Goal: Task Accomplishment & Management: Manage account settings

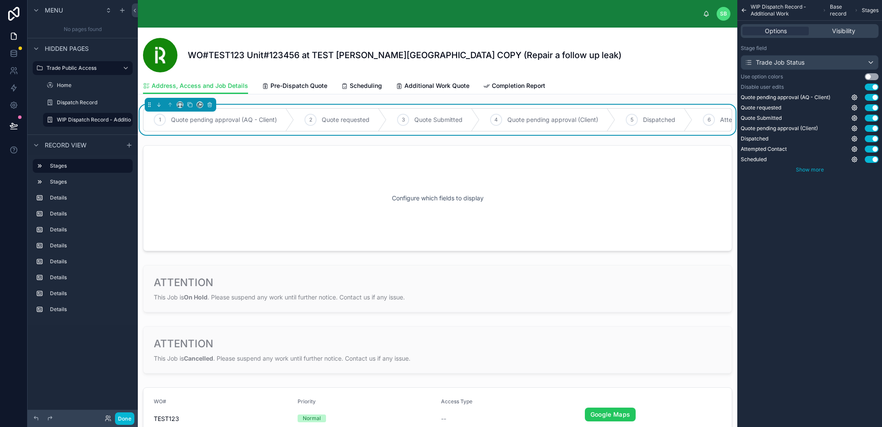
click at [808, 171] on span "Show more" at bounding box center [810, 169] width 28 height 6
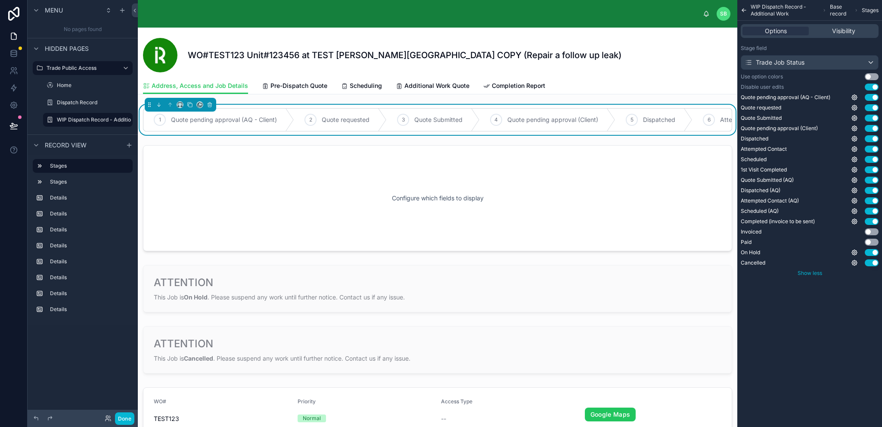
click at [812, 274] on span "Show less" at bounding box center [810, 273] width 25 height 6
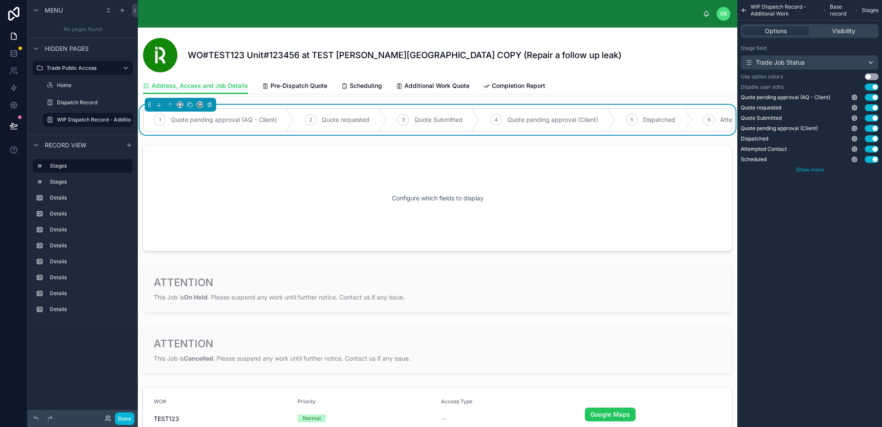
click at [816, 168] on span "Show more" at bounding box center [810, 169] width 28 height 6
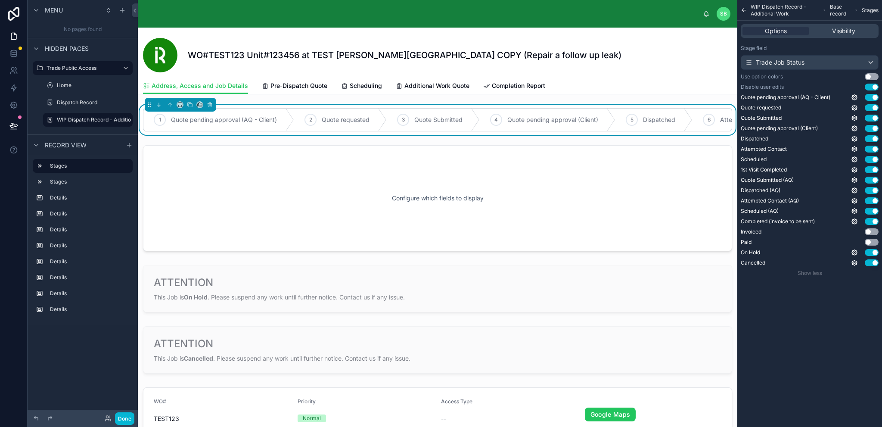
drag, startPoint x: 788, startPoint y: 32, endPoint x: 816, endPoint y: 46, distance: 31.6
click at [816, 44] on div "Stage field Trade Job Status Use option colors Use setting Disable user edits U…" at bounding box center [810, 160] width 145 height 239
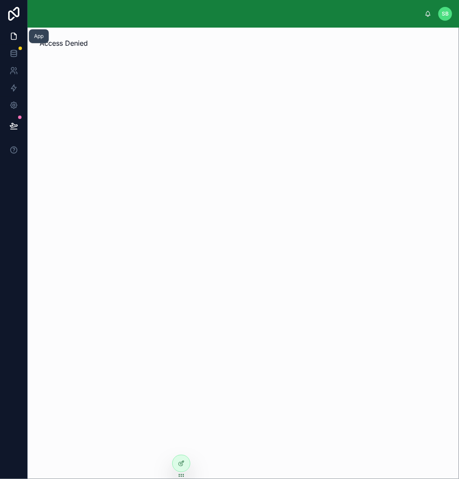
click at [16, 36] on icon at bounding box center [13, 36] width 9 height 9
click at [12, 37] on icon at bounding box center [13, 36] width 9 height 9
click at [182, 465] on icon at bounding box center [181, 464] width 4 height 4
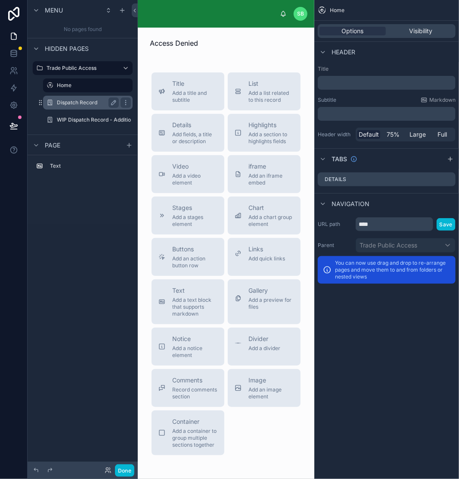
click at [71, 101] on label "Dispatch Record" at bounding box center [86, 102] width 59 height 7
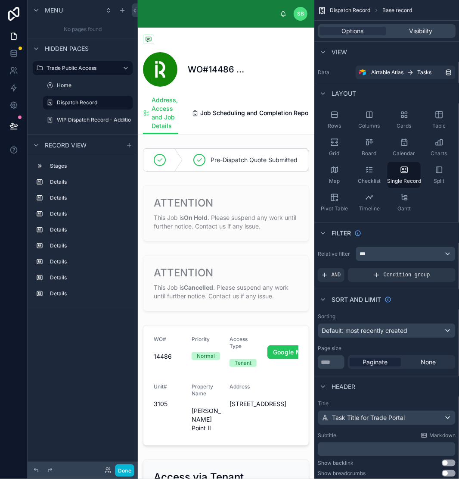
click at [225, 172] on div at bounding box center [226, 160] width 177 height 30
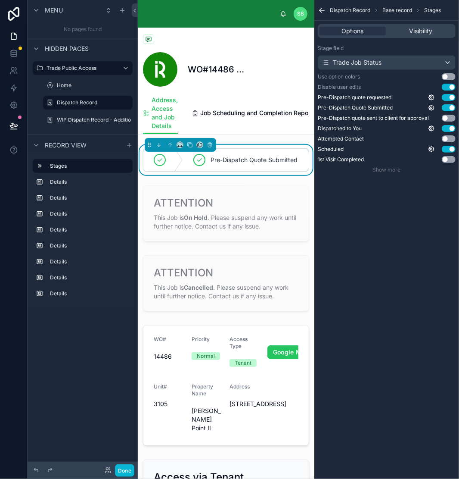
click at [225, 171] on div "Pre-Dispatch Quote Submitted" at bounding box center [249, 160] width 132 height 22
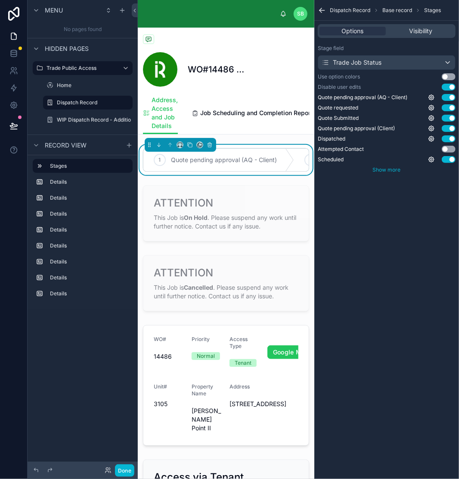
click at [393, 167] on span "Show more" at bounding box center [387, 169] width 28 height 6
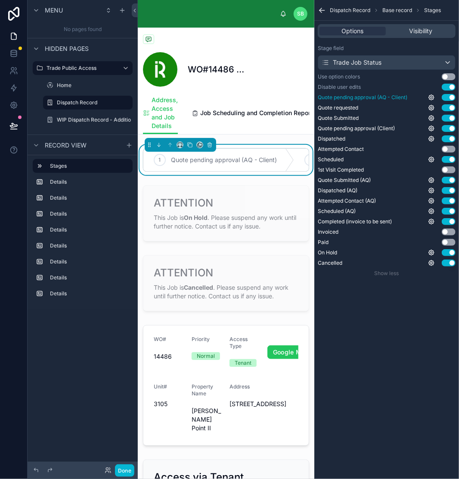
click at [452, 97] on button "Use setting" at bounding box center [449, 97] width 14 height 7
click at [452, 107] on button "Use setting" at bounding box center [449, 107] width 14 height 7
click at [452, 117] on button "Use setting" at bounding box center [449, 118] width 14 height 7
click at [452, 128] on button "Use setting" at bounding box center [449, 128] width 14 height 7
click at [452, 183] on button "Use setting" at bounding box center [449, 180] width 14 height 7
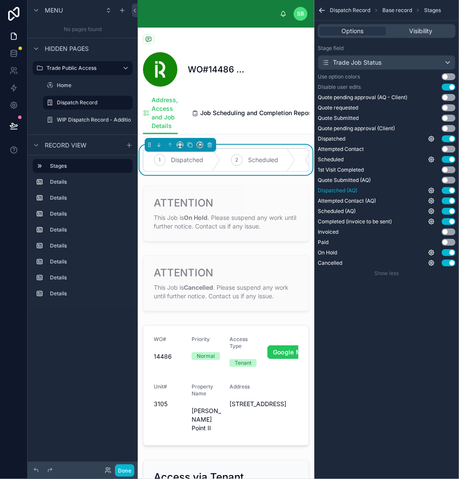
click at [452, 191] on button "Use setting" at bounding box center [449, 190] width 14 height 7
click at [452, 199] on button "Use setting" at bounding box center [449, 200] width 14 height 7
click at [452, 212] on button "Use setting" at bounding box center [449, 211] width 14 height 7
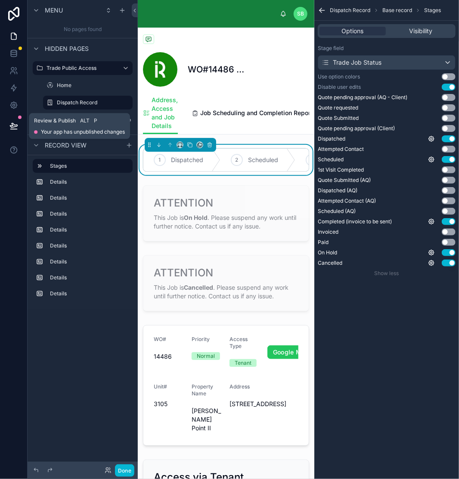
click at [12, 128] on icon at bounding box center [13, 125] width 9 height 9
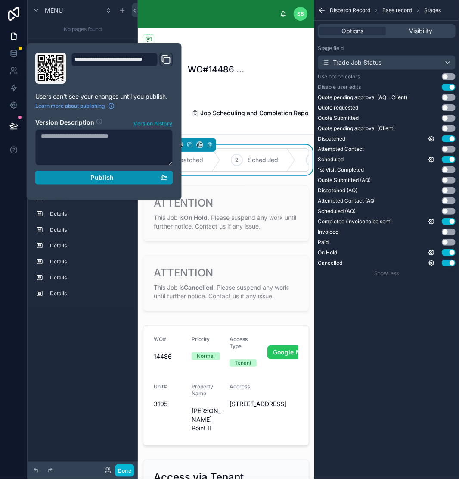
click at [96, 177] on span "Publish" at bounding box center [101, 178] width 23 height 8
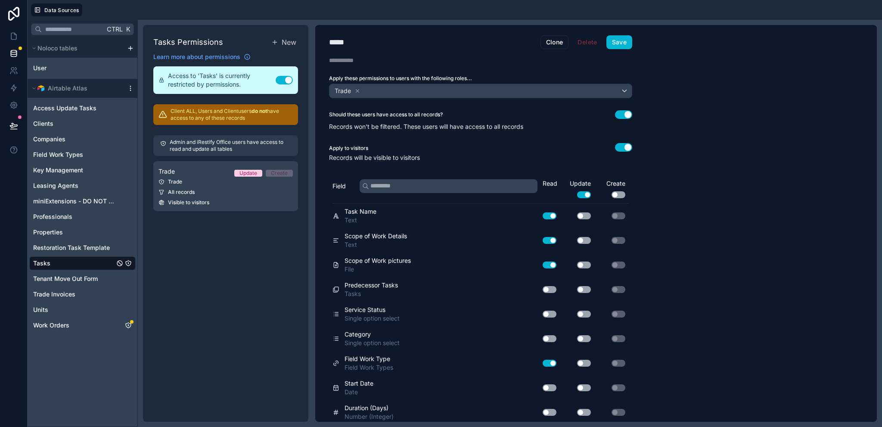
click at [128, 88] on icon "scrollable content" at bounding box center [130, 88] width 7 height 7
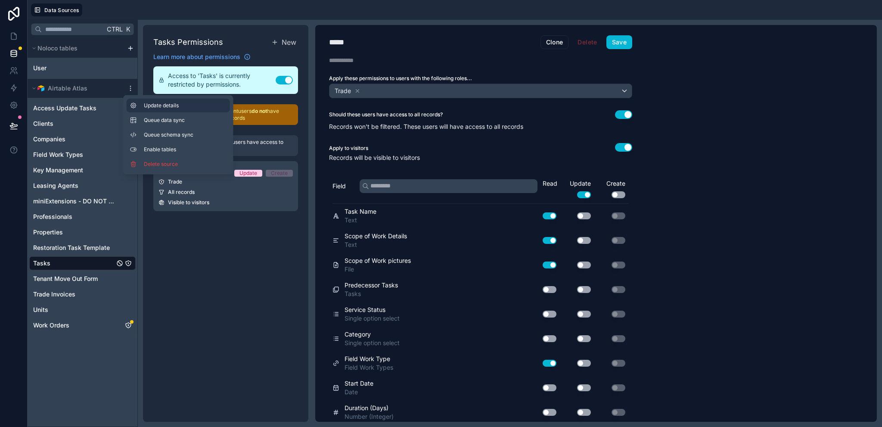
click at [143, 103] on button "Update details" at bounding box center [178, 106] width 103 height 14
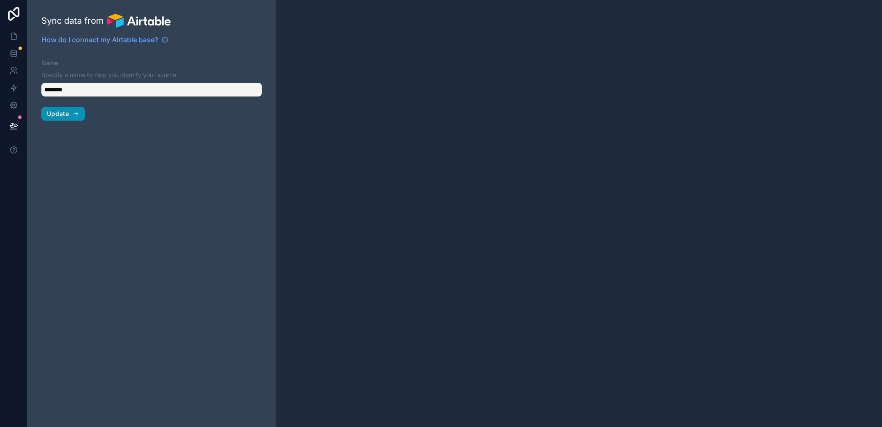
type input "**********"
click at [72, 117] on icon "button" at bounding box center [75, 113] width 7 height 7
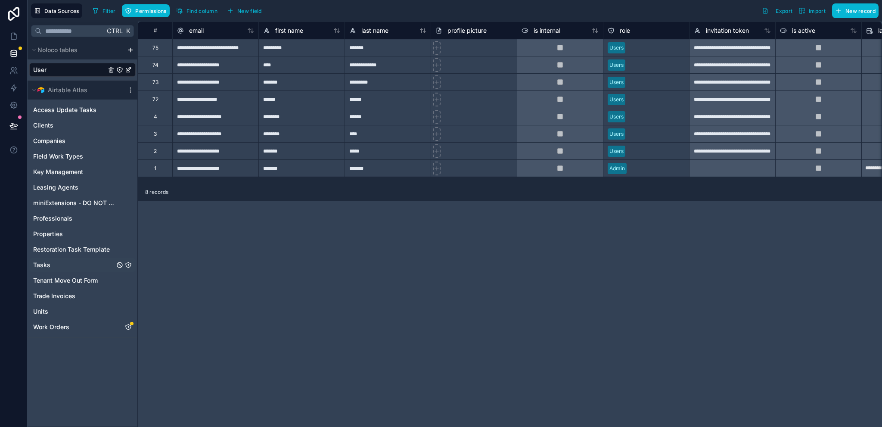
click at [53, 267] on link "Tasks" at bounding box center [73, 265] width 81 height 9
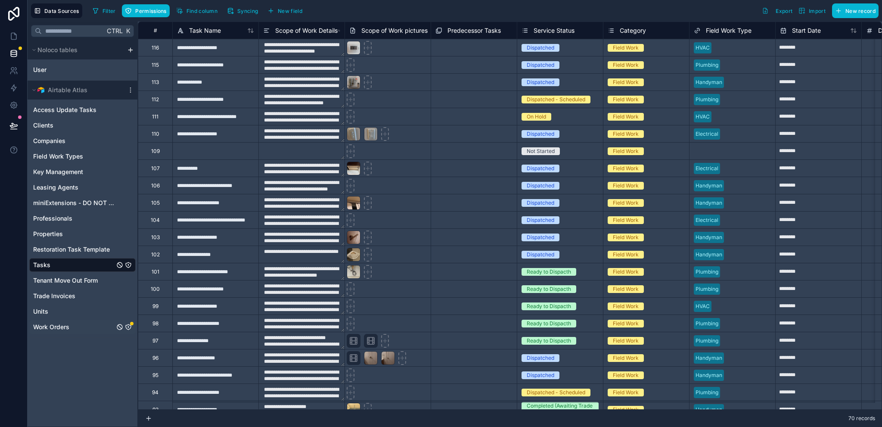
click at [129, 327] on icon "Work Orders" at bounding box center [128, 327] width 7 height 7
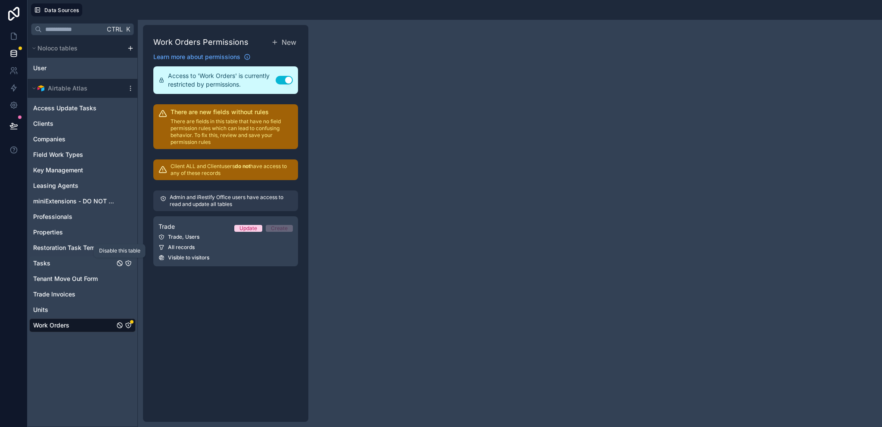
click at [117, 263] on icon "Tasks" at bounding box center [119, 263] width 7 height 7
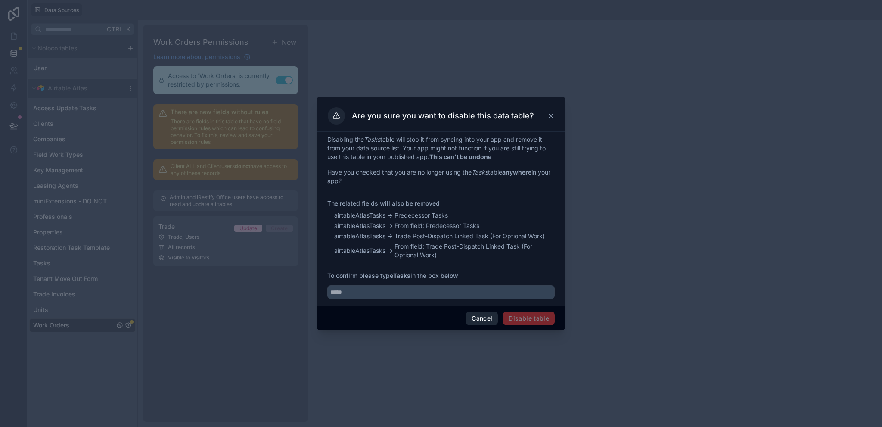
click at [483, 322] on button "Cancel" at bounding box center [482, 318] width 32 height 14
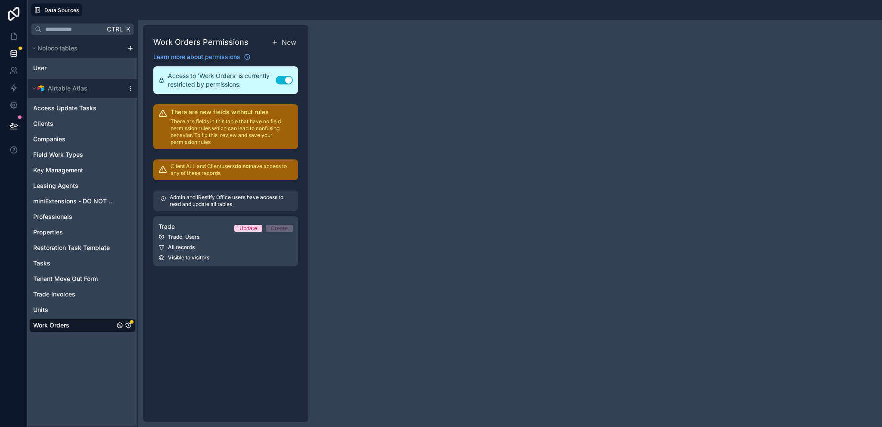
click at [390, 313] on div "Work Orders Permissions New Learn more about permissions Access to 'Work Orders…" at bounding box center [510, 223] width 744 height 407
click at [81, 265] on link "Tasks" at bounding box center [73, 263] width 81 height 9
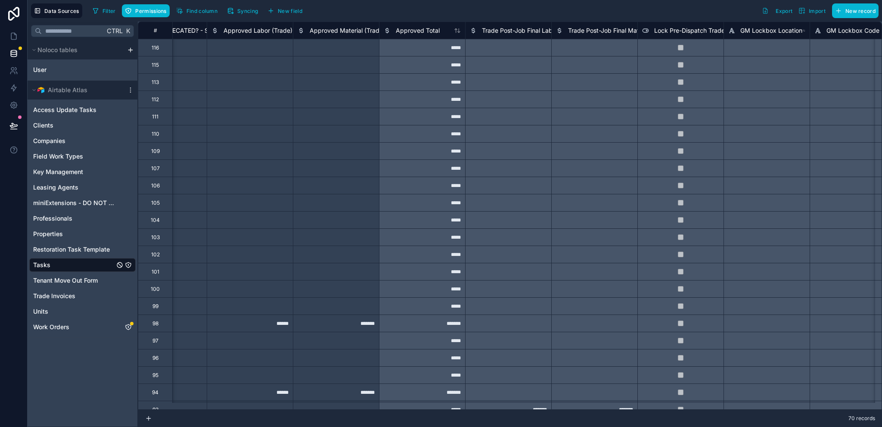
scroll to position [0, 8811]
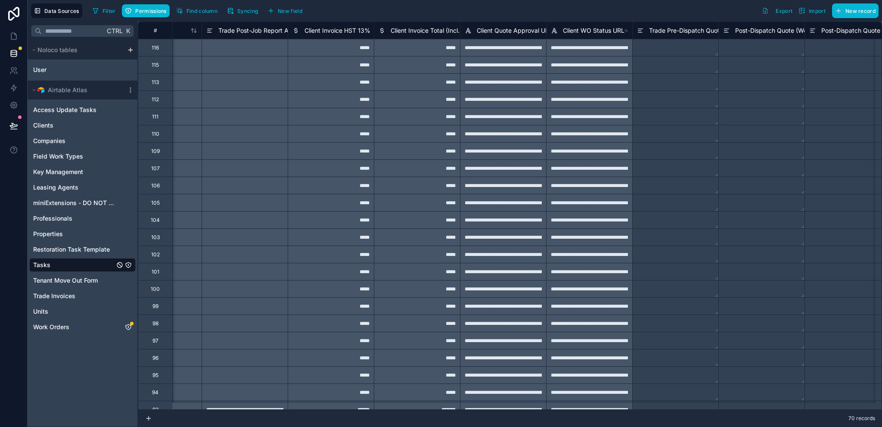
type input "**********"
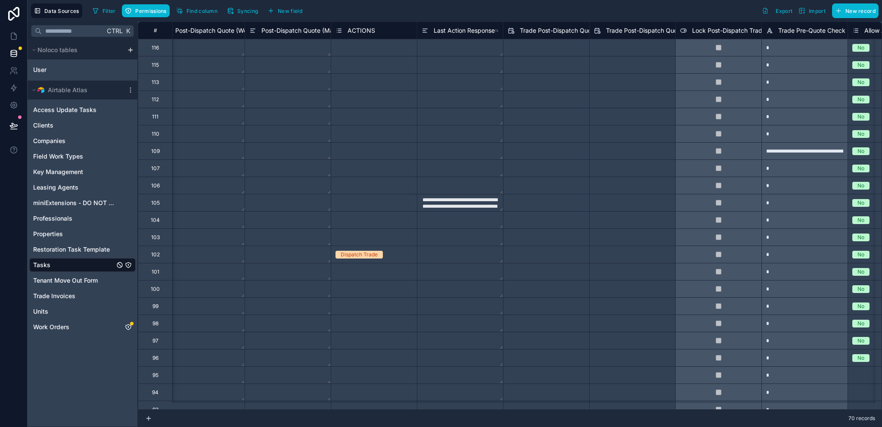
type input "**********"
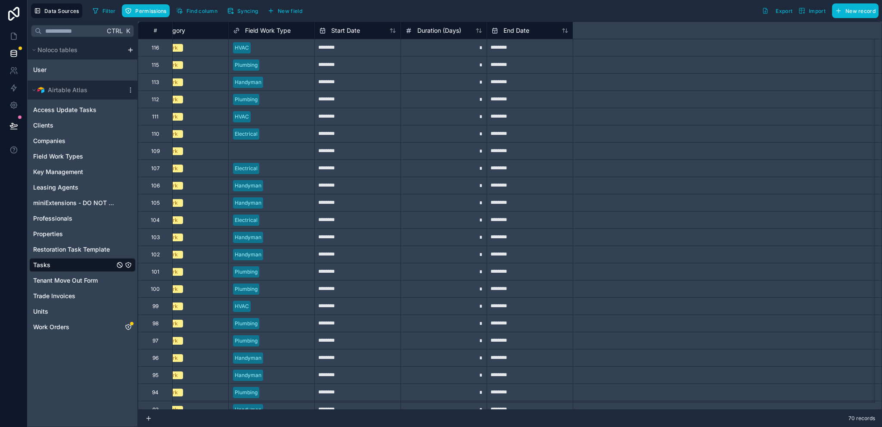
scroll to position [0, 0]
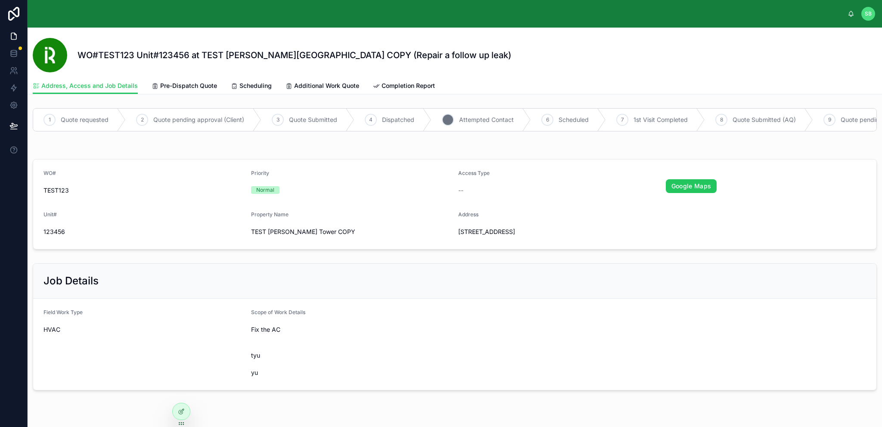
click at [492, 120] on span "Attempted Contact" at bounding box center [486, 119] width 55 height 9
click at [178, 417] on div at bounding box center [181, 411] width 17 height 16
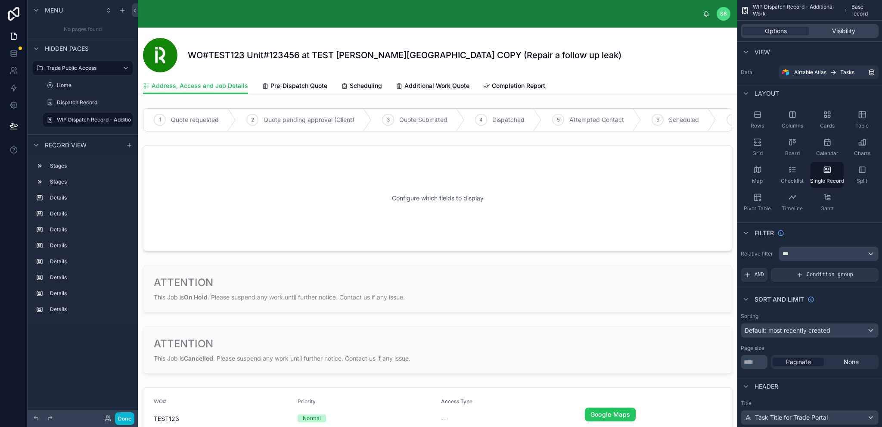
click at [439, 121] on div at bounding box center [438, 120] width 600 height 30
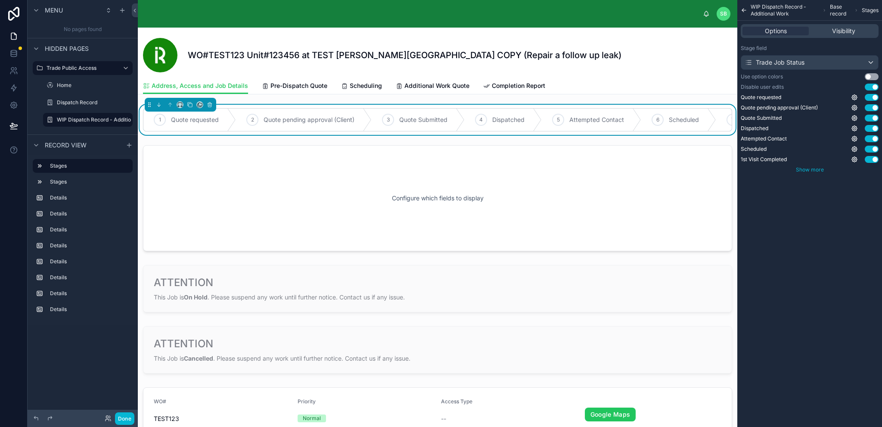
click at [822, 169] on span "Show more" at bounding box center [810, 169] width 28 height 6
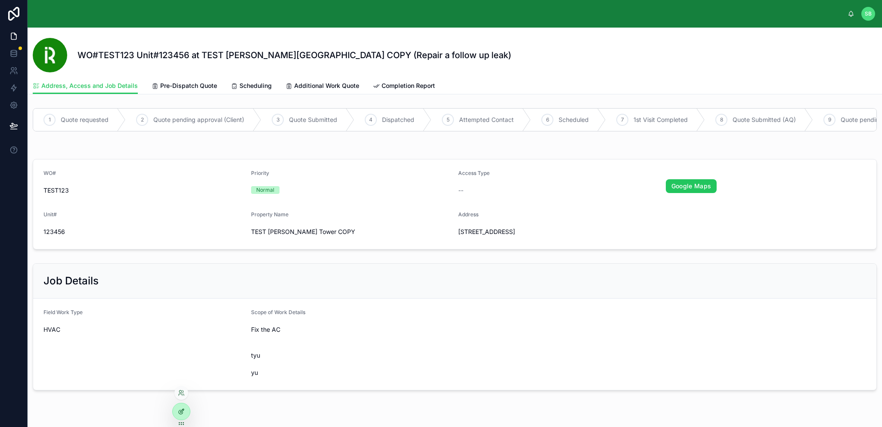
click at [183, 412] on icon at bounding box center [181, 411] width 7 height 7
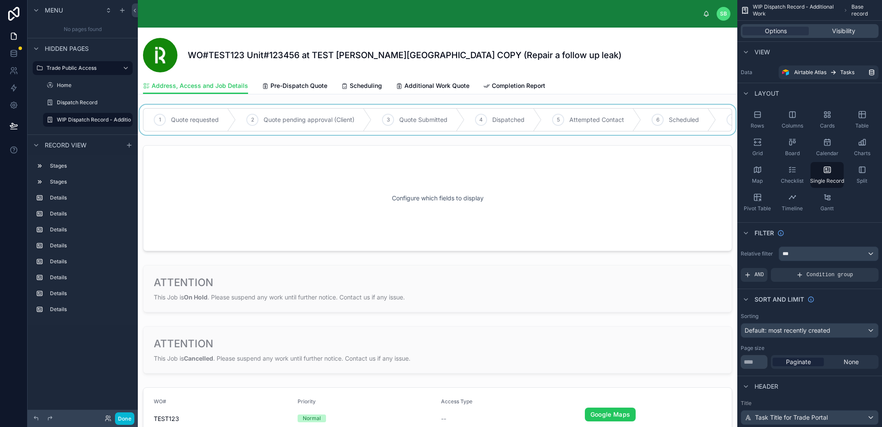
click at [400, 118] on div at bounding box center [438, 120] width 600 height 30
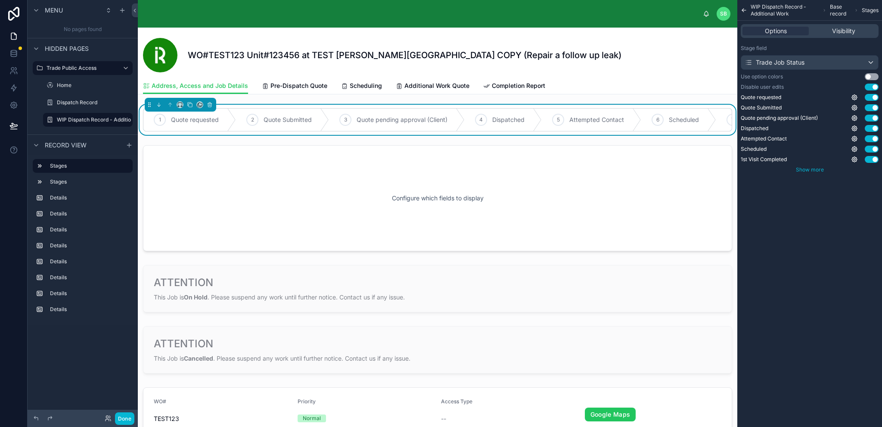
click at [821, 170] on span "Show more" at bounding box center [810, 169] width 28 height 6
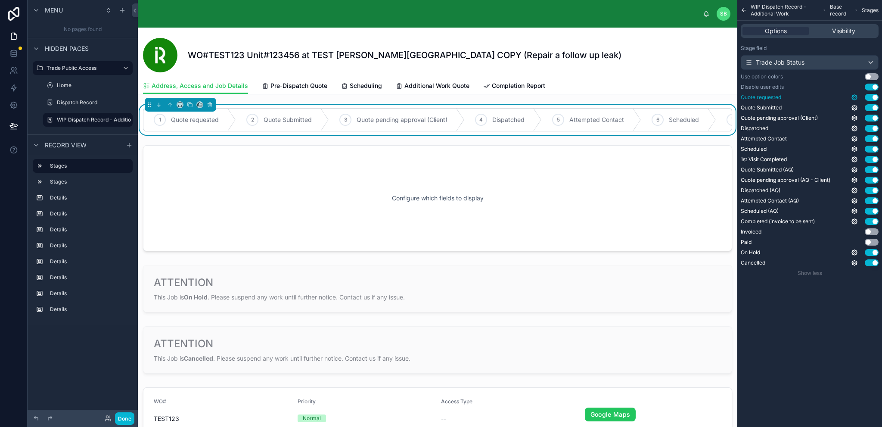
click at [855, 98] on icon "scrollable content" at bounding box center [855, 98] width 2 height 2
click at [834, 93] on button "Use setting" at bounding box center [832, 93] width 14 height 7
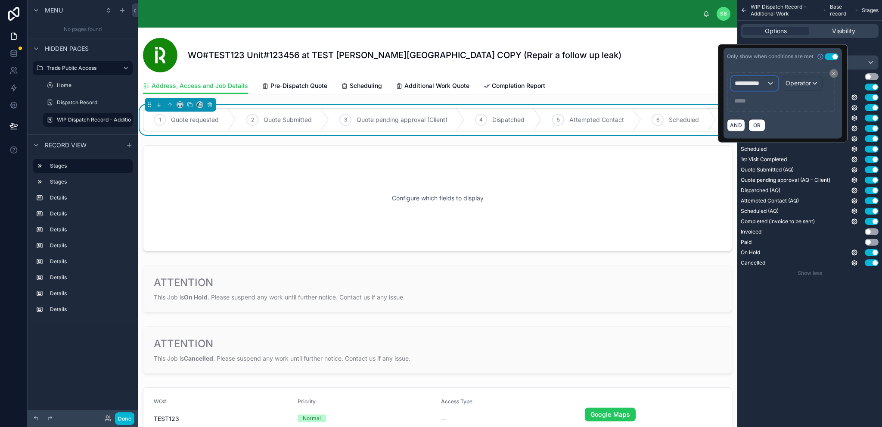
click at [747, 85] on span "**********" at bounding box center [751, 83] width 32 height 9
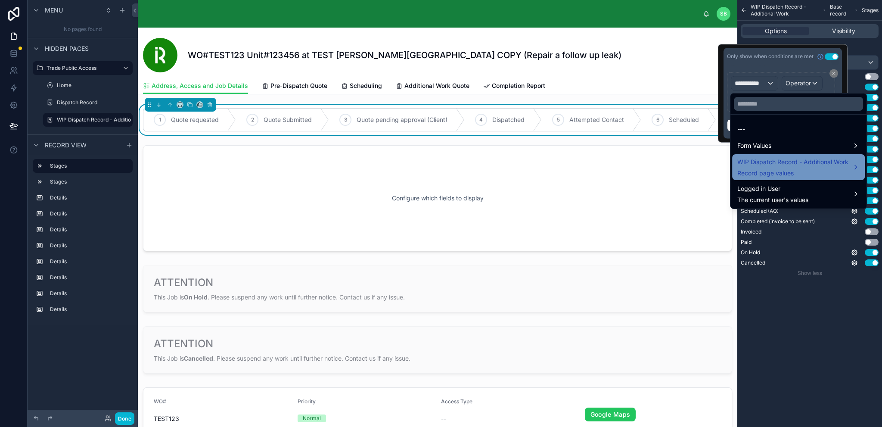
click at [776, 166] on span "WIP Dispatch Record - Additional Work" at bounding box center [793, 162] width 111 height 10
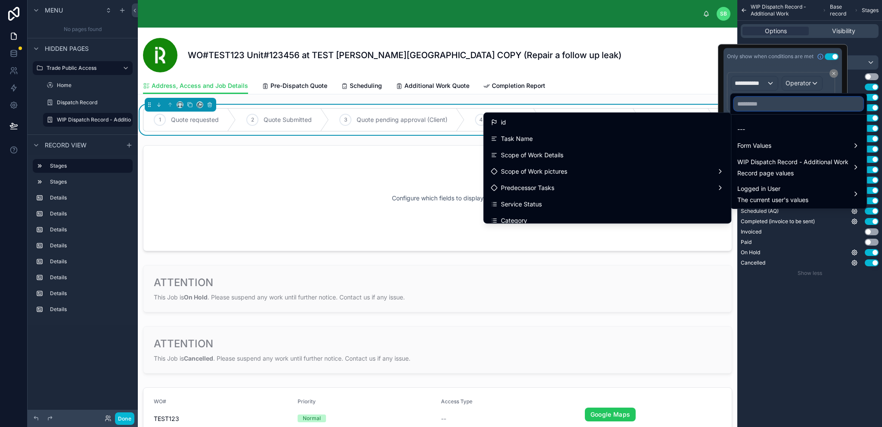
click at [785, 105] on input "text" at bounding box center [798, 104] width 129 height 14
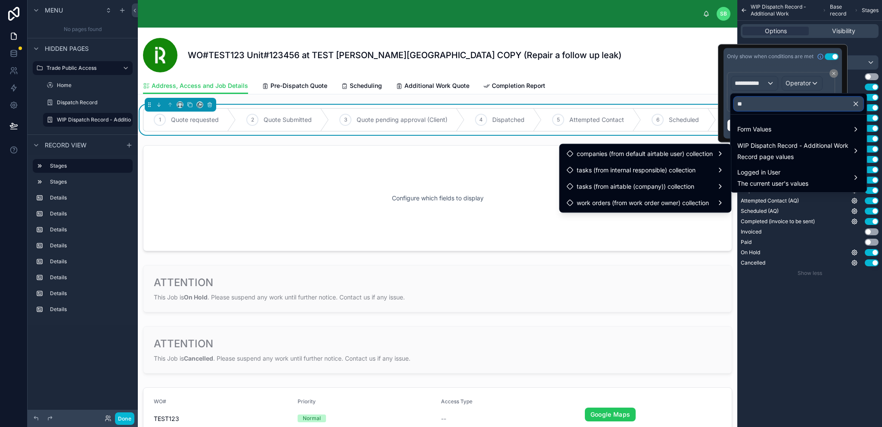
type input "*"
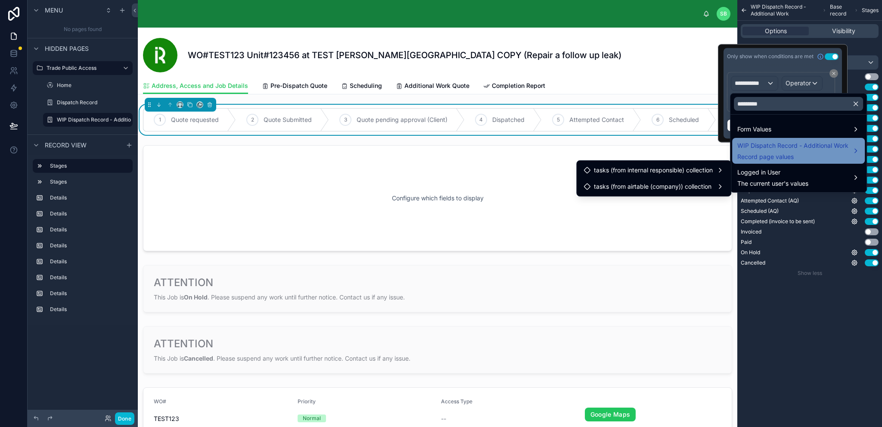
click at [781, 150] on span "WIP Dispatch Record - Additional Work" at bounding box center [793, 145] width 111 height 10
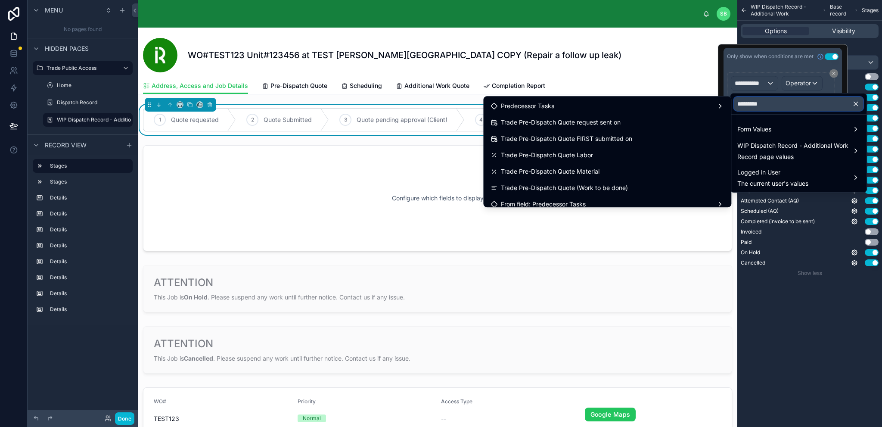
click at [780, 104] on input "*********" at bounding box center [798, 104] width 129 height 14
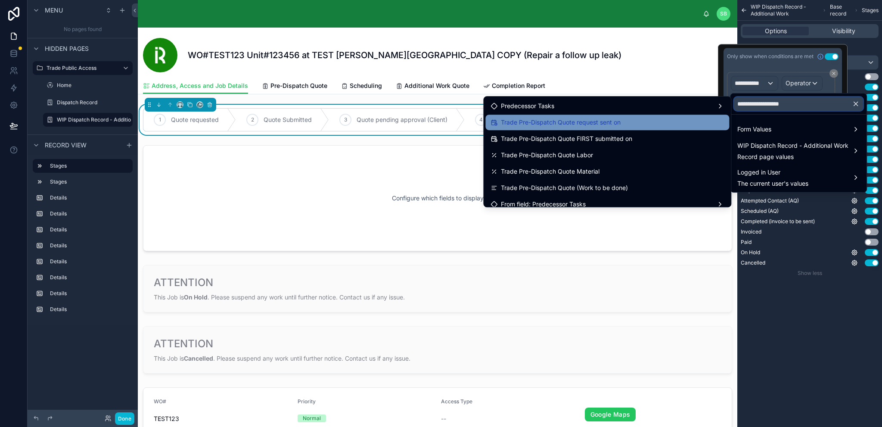
type input "**********"
click at [608, 121] on span "Trade Pre-Dispatch Quote request sent on" at bounding box center [561, 122] width 120 height 10
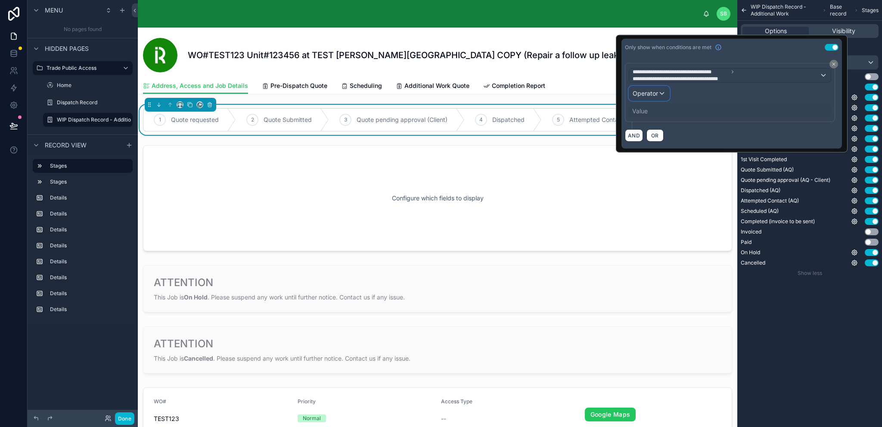
click at [648, 96] on span "Operator" at bounding box center [645, 93] width 25 height 7
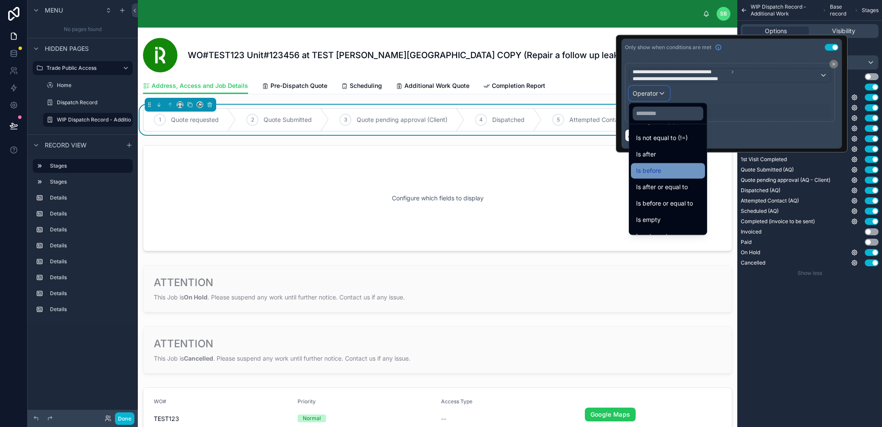
scroll to position [28, 0]
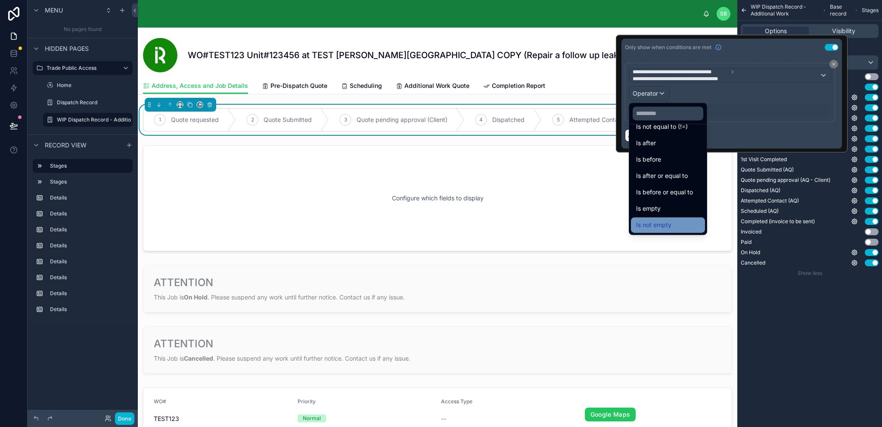
click at [676, 223] on div "Is not empty" at bounding box center [668, 225] width 64 height 10
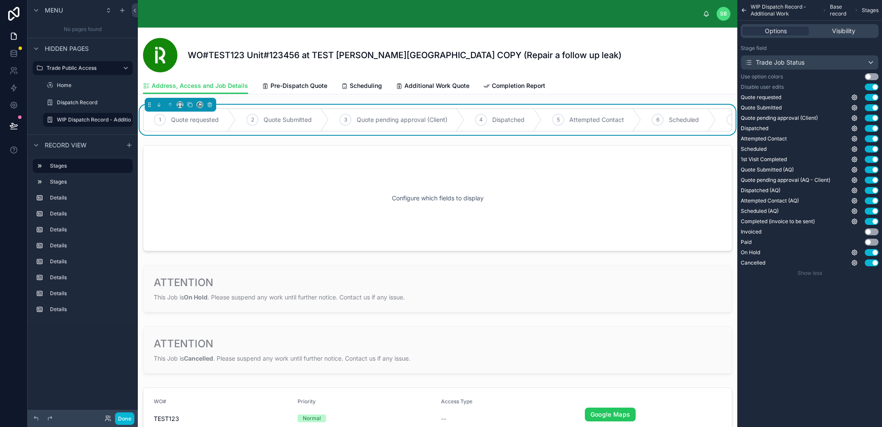
click at [820, 301] on div "WIP Dispatch Record - Additional Work Base record Stages Options Visibility Sta…" at bounding box center [810, 213] width 145 height 427
click at [855, 108] on icon "scrollable content" at bounding box center [855, 108] width 2 height 2
click at [836, 104] on button "Use setting" at bounding box center [832, 103] width 14 height 7
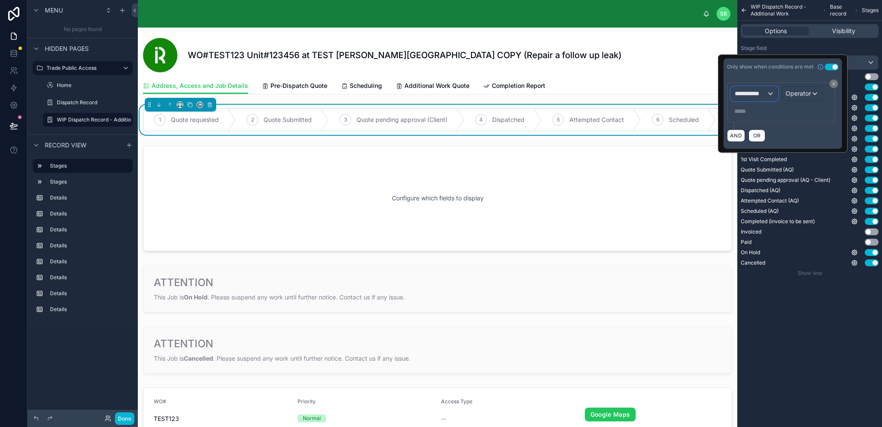
click at [748, 93] on span "**********" at bounding box center [751, 93] width 32 height 9
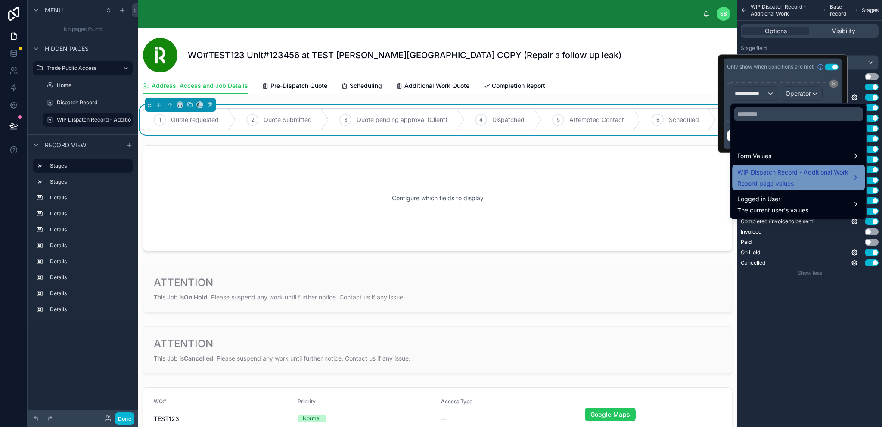
click at [782, 174] on span "WIP Dispatch Record - Additional Work" at bounding box center [793, 172] width 111 height 10
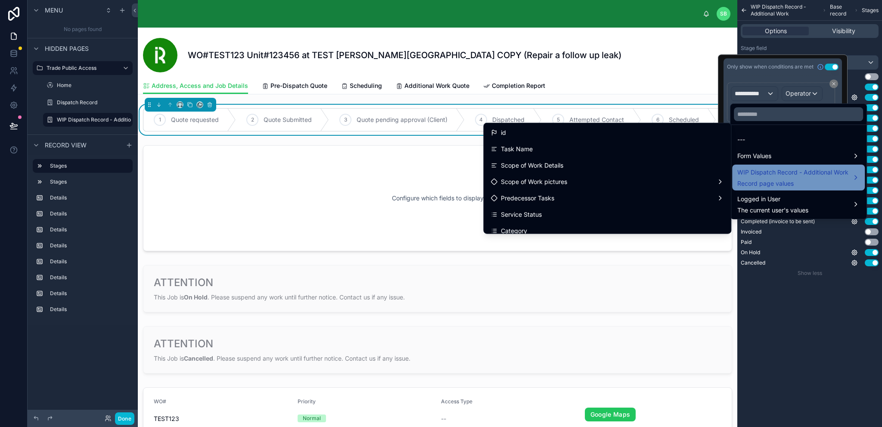
click at [782, 178] on div "WIP Dispatch Record - Additional Work Record page values" at bounding box center [793, 177] width 111 height 21
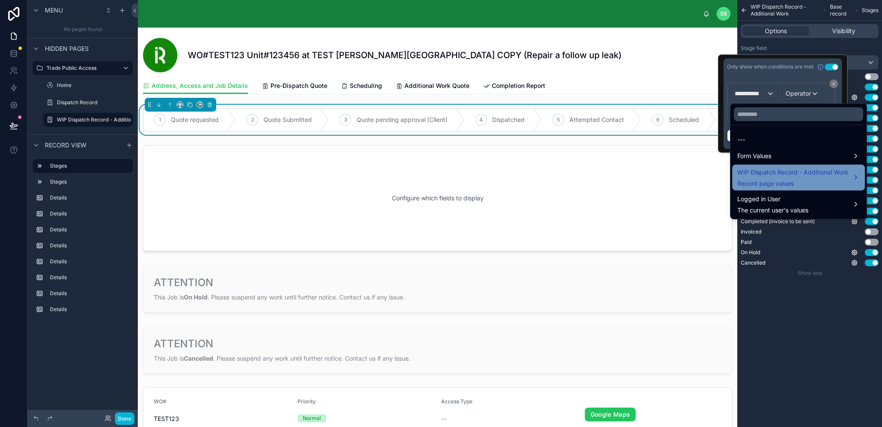
click at [782, 178] on div "WIP Dispatch Record - Additional Work Record page values" at bounding box center [793, 177] width 111 height 21
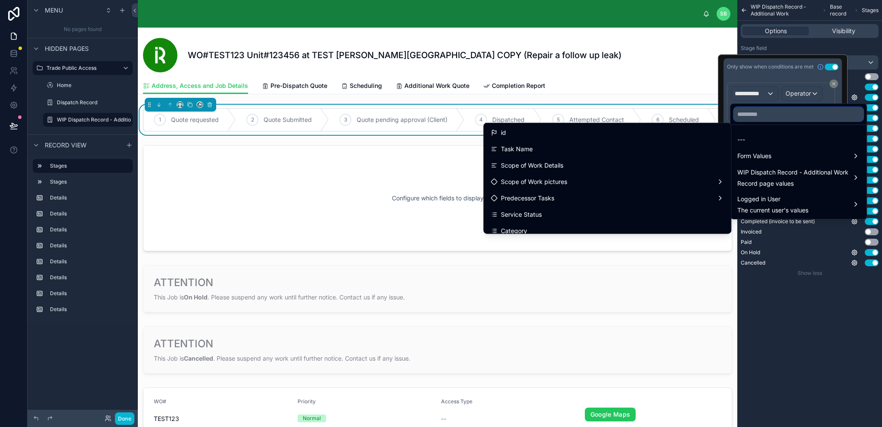
click at [774, 117] on input "text" at bounding box center [798, 114] width 129 height 14
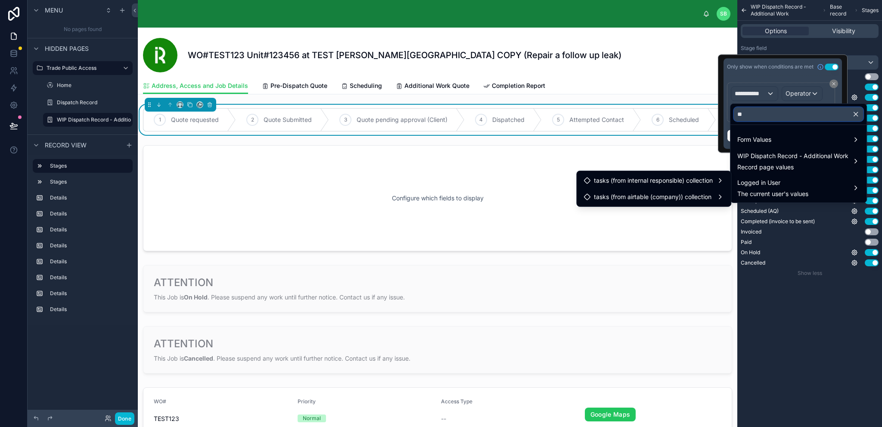
type input "*"
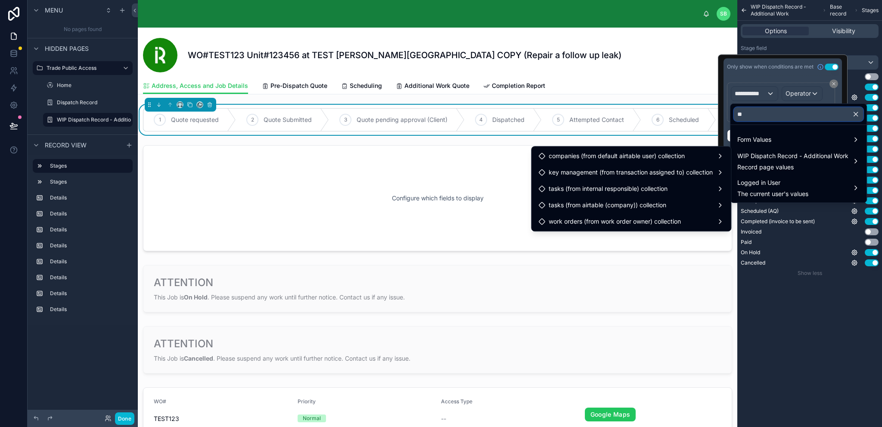
type input "*"
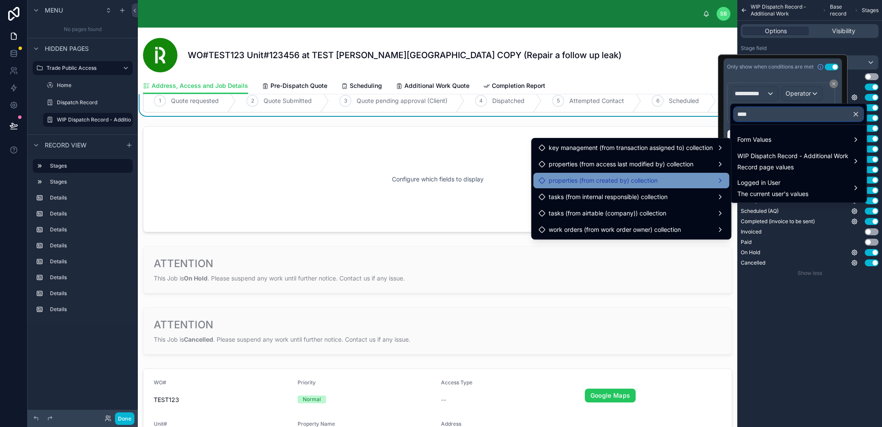
scroll to position [0, 0]
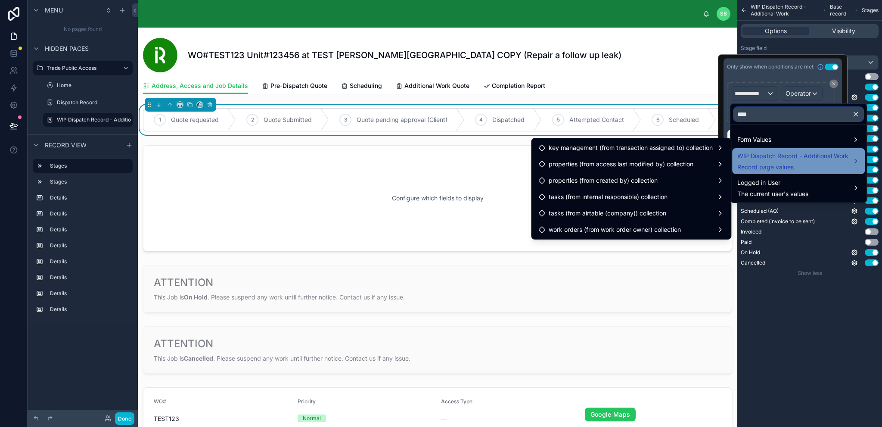
type input "****"
click at [795, 156] on span "WIP Dispatch Record - Additional Work" at bounding box center [793, 156] width 111 height 10
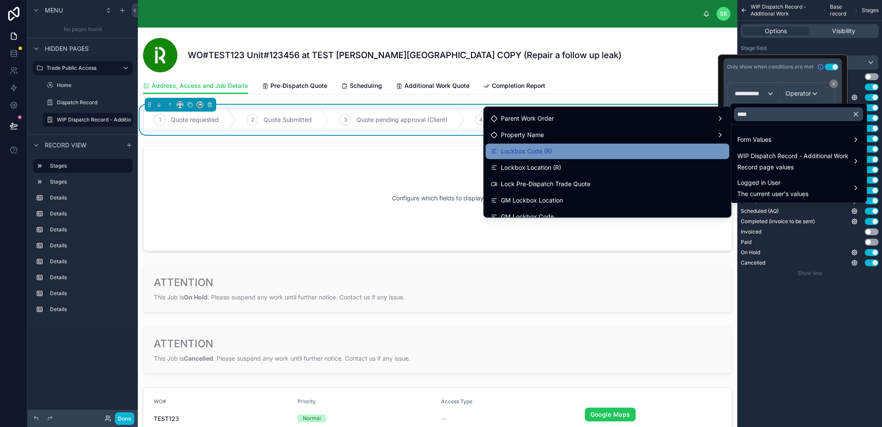
scroll to position [43, 0]
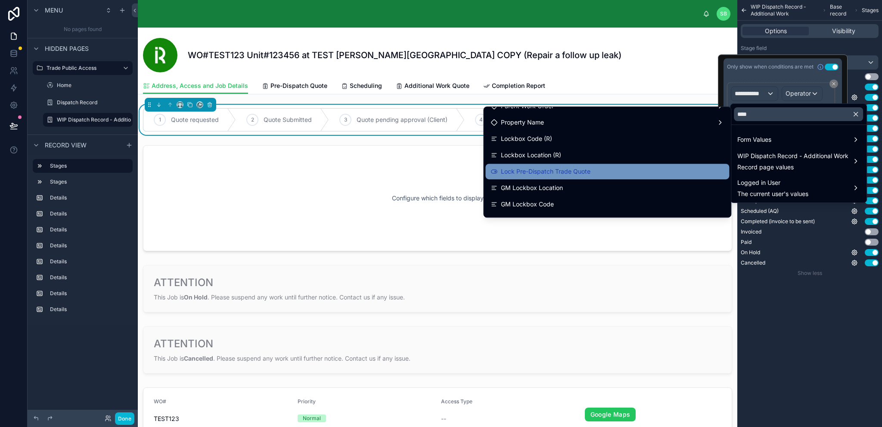
click at [589, 171] on span "Lock Pre-Dispatch Trade Quote" at bounding box center [546, 171] width 90 height 10
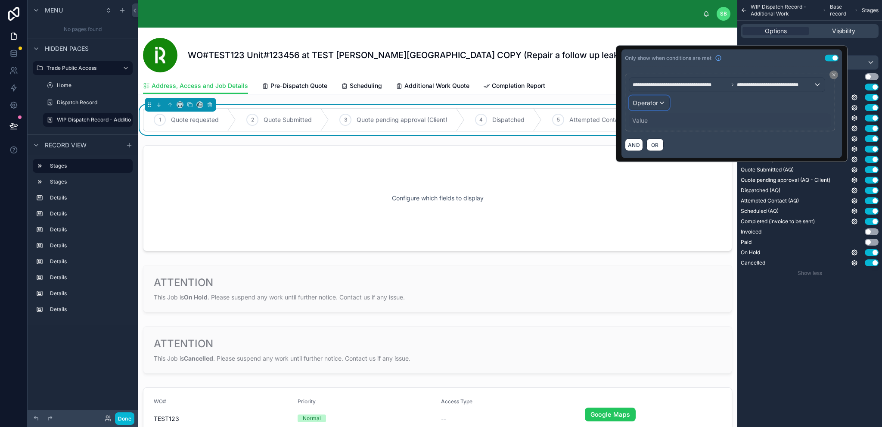
click at [657, 103] on span "Operator" at bounding box center [645, 102] width 25 height 7
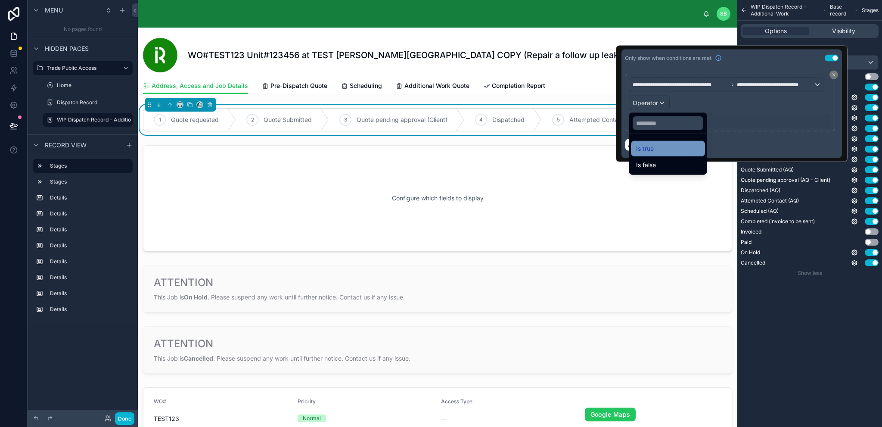
click at [654, 144] on div "Is true" at bounding box center [668, 148] width 64 height 10
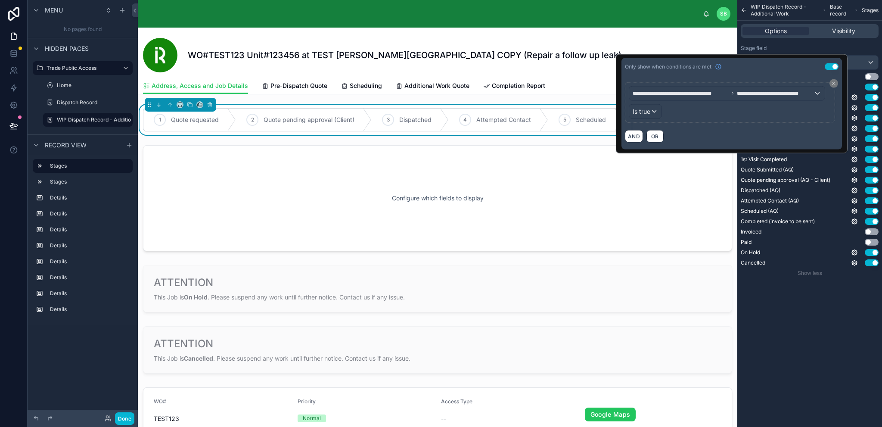
click at [804, 318] on div "WIP Dispatch Record - Additional Work Base record Stages Options Visibility Sta…" at bounding box center [810, 213] width 145 height 427
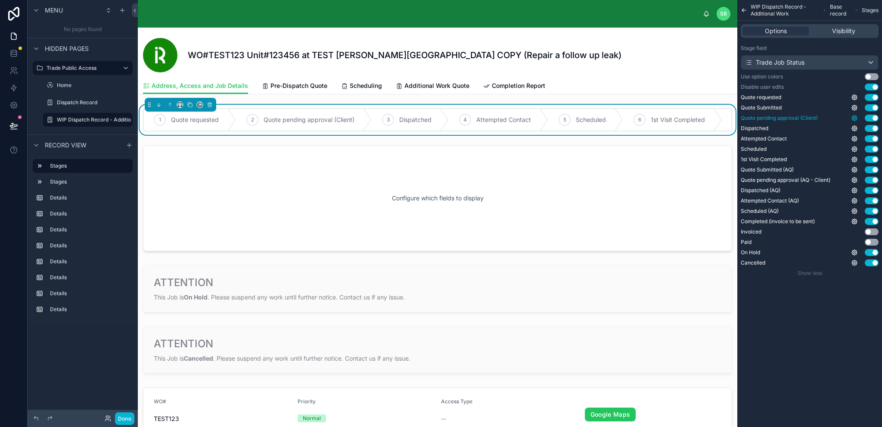
click at [855, 117] on icon "scrollable content" at bounding box center [854, 118] width 7 height 7
click at [831, 111] on button "Use setting" at bounding box center [832, 113] width 14 height 7
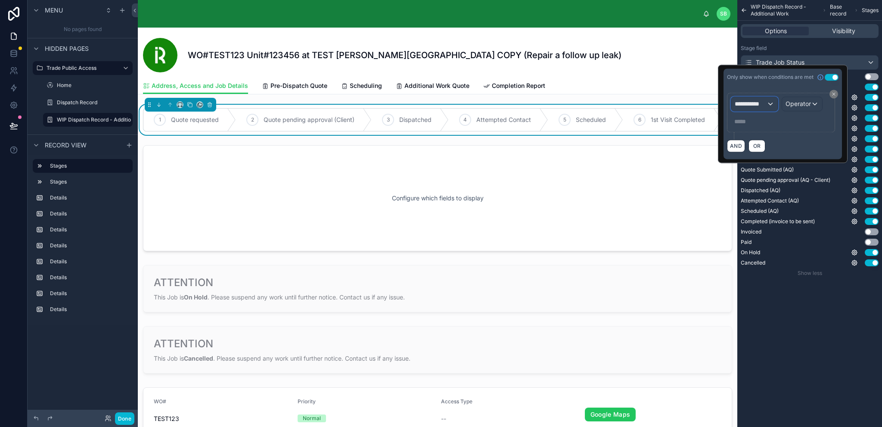
click at [744, 106] on span "**********" at bounding box center [751, 104] width 32 height 9
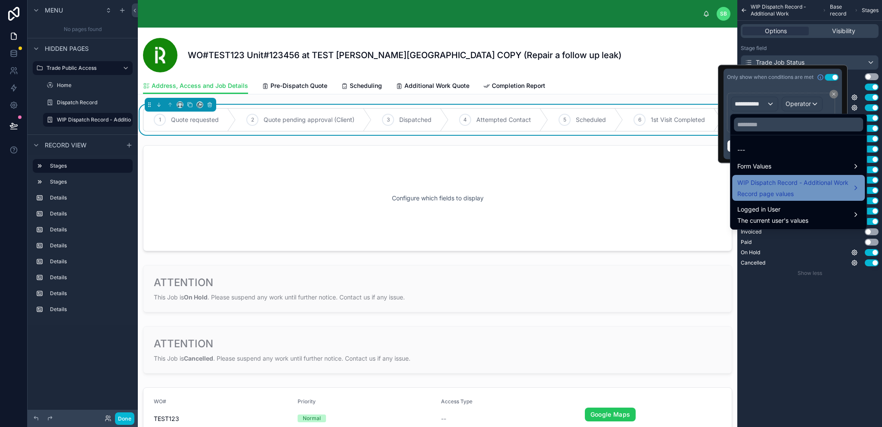
click at [769, 188] on div "WIP Dispatch Record - Additional Work Record page values" at bounding box center [793, 188] width 111 height 21
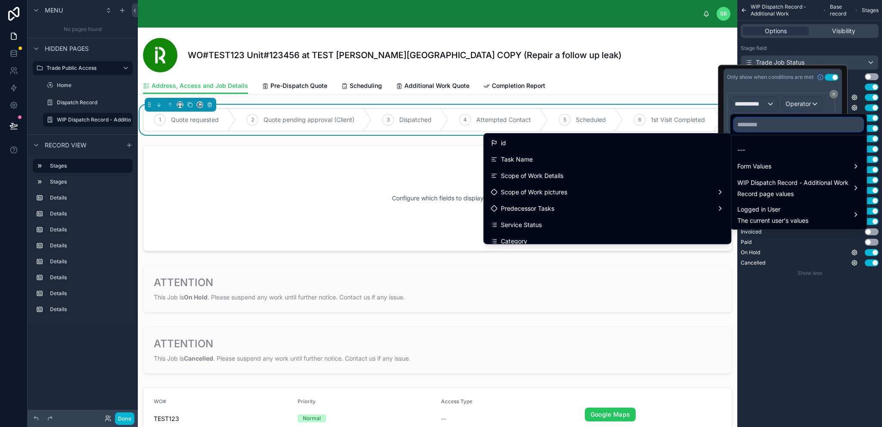
click at [765, 127] on input "text" at bounding box center [798, 125] width 129 height 14
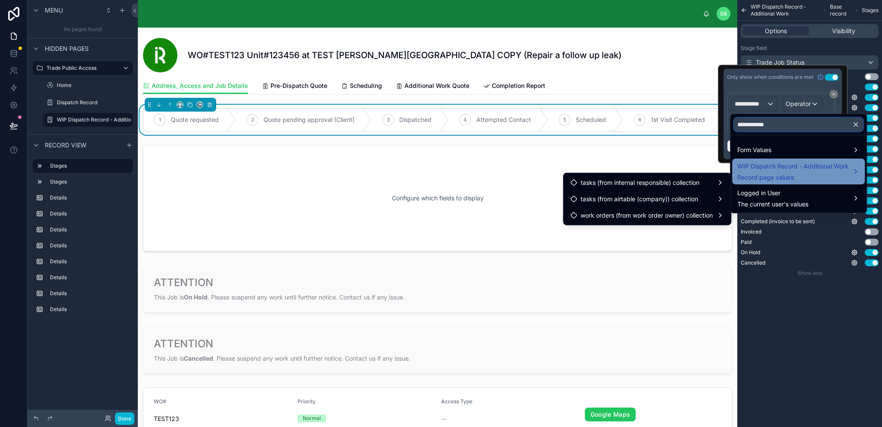
type input "**********"
click at [762, 168] on span "WIP Dispatch Record - Additional Work" at bounding box center [793, 166] width 111 height 10
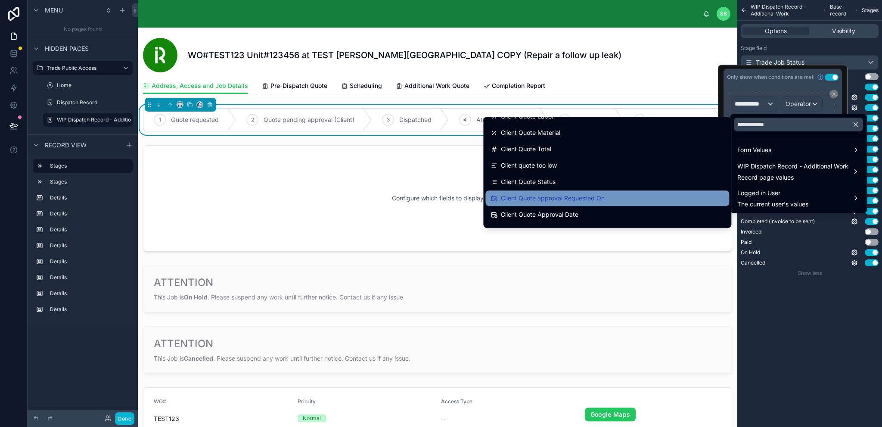
click at [598, 198] on span "Client Quote approval Requested On" at bounding box center [553, 198] width 104 height 10
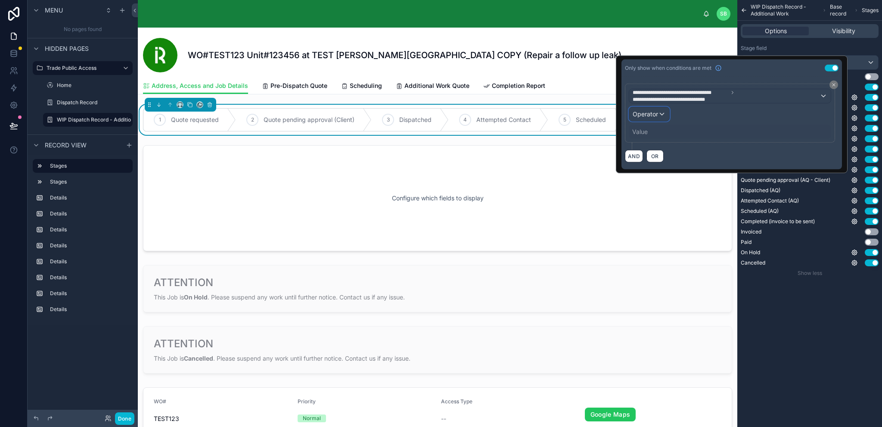
click at [647, 111] on span "Operator" at bounding box center [645, 113] width 25 height 7
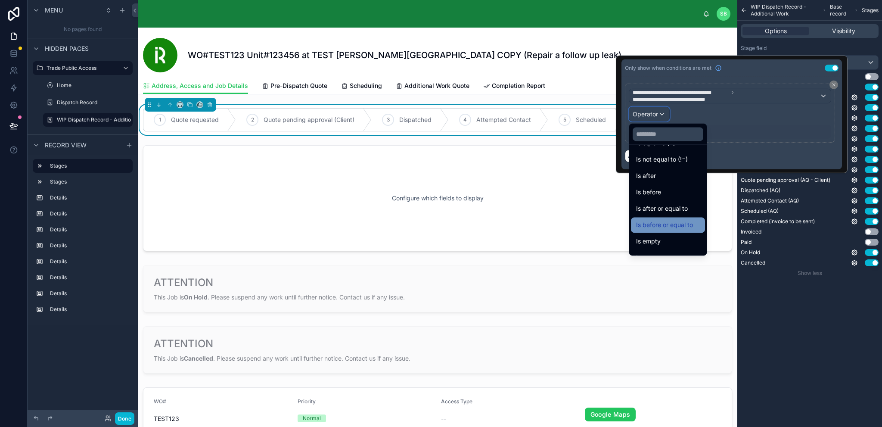
scroll to position [28, 0]
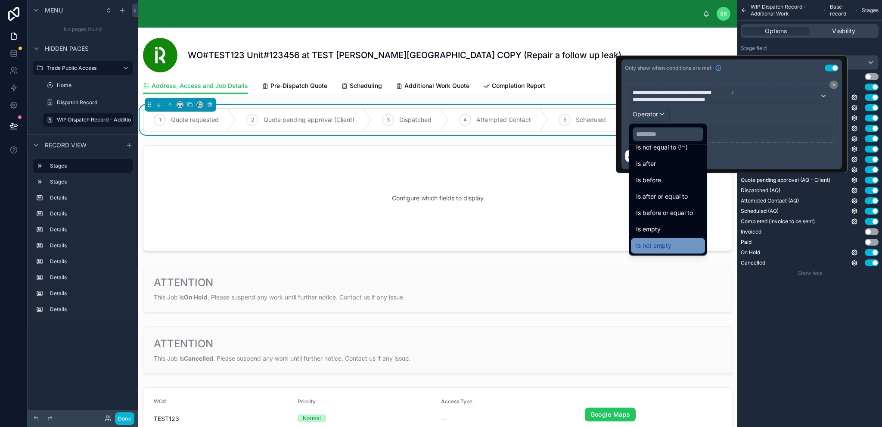
click at [670, 241] on span "Is not empty" at bounding box center [653, 245] width 35 height 10
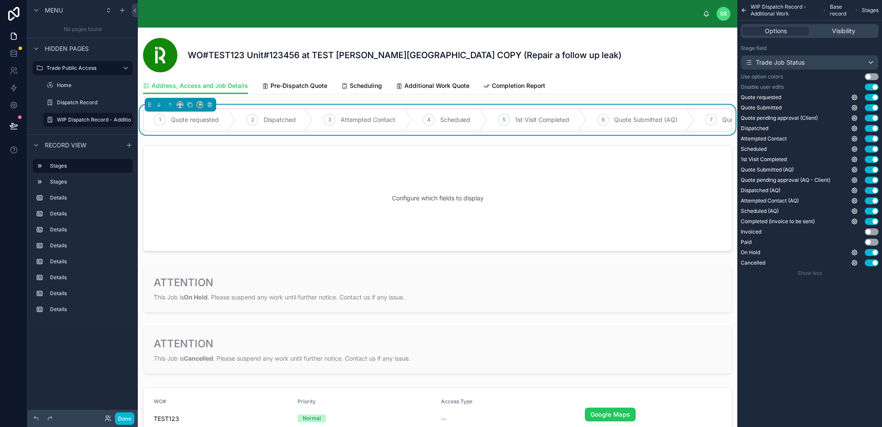
click at [824, 311] on div "WIP Dispatch Record - Additional Work Base record Stages Options Visibility Sta…" at bounding box center [810, 213] width 145 height 427
click at [856, 148] on icon "scrollable content" at bounding box center [855, 149] width 2 height 2
click at [850, 303] on div "WIP Dispatch Record - Additional Work Base record Stages Options Visibility Sta…" at bounding box center [810, 213] width 145 height 427
click at [855, 148] on icon "scrollable content" at bounding box center [855, 149] width 2 height 2
click at [835, 145] on button "Use setting" at bounding box center [832, 144] width 14 height 7
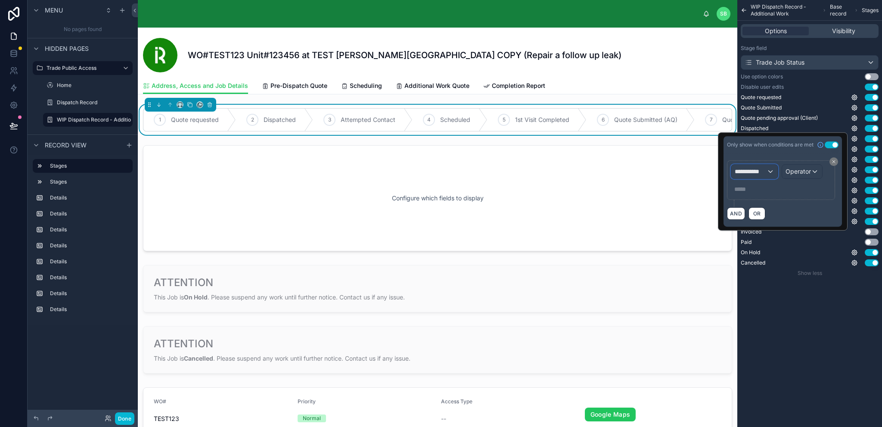
click at [755, 171] on span "**********" at bounding box center [751, 171] width 32 height 9
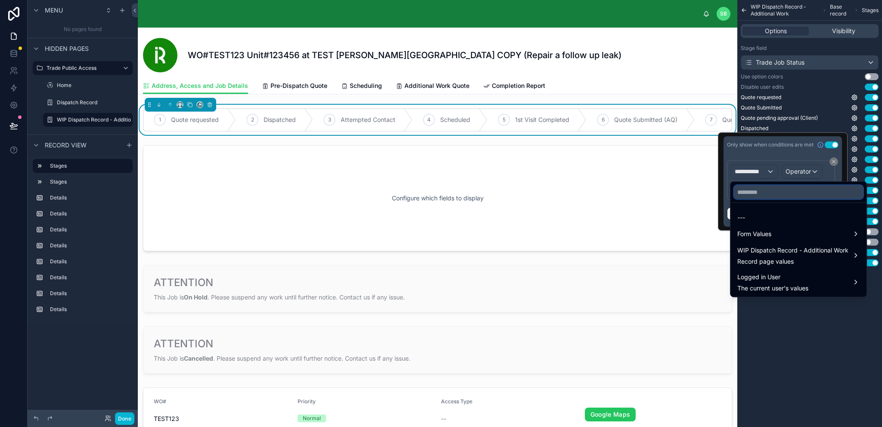
click at [766, 189] on input "text" at bounding box center [798, 192] width 129 height 14
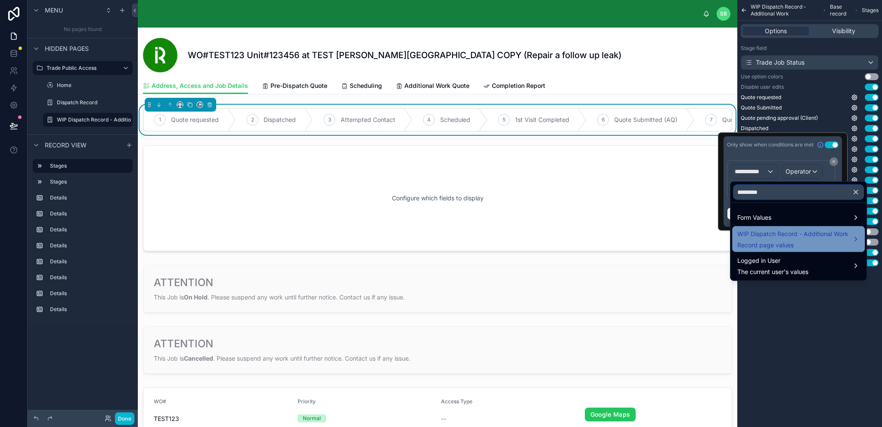
type input "*********"
click at [796, 242] on span "Record page values" at bounding box center [793, 245] width 111 height 9
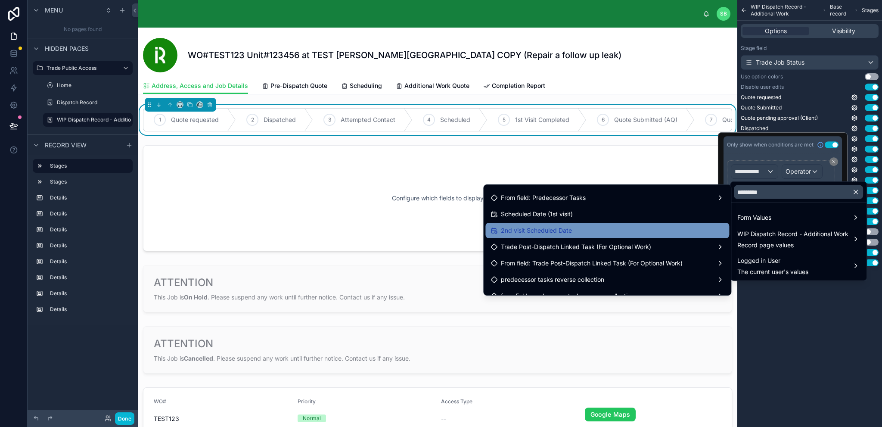
scroll to position [0, 0]
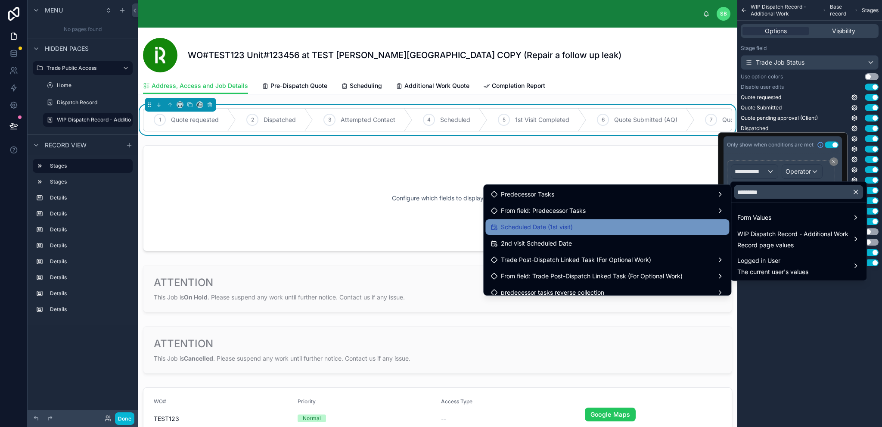
click at [619, 225] on div "Scheduled Date (1st visit)" at bounding box center [608, 227] width 234 height 10
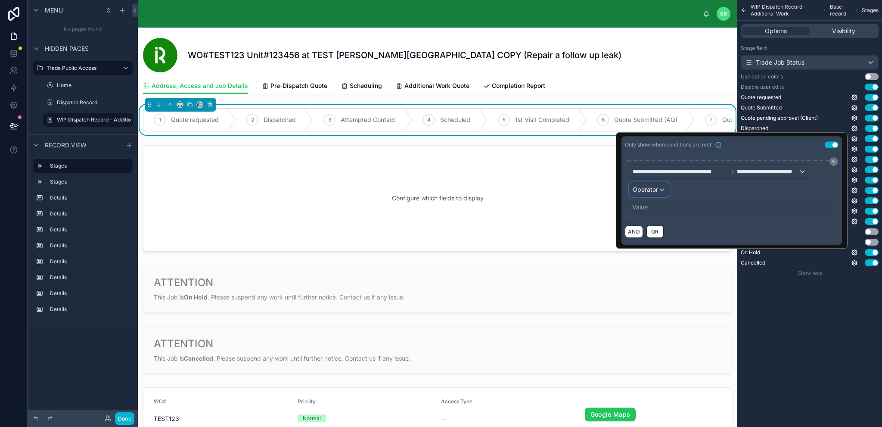
click at [648, 184] on div "Operator" at bounding box center [649, 190] width 40 height 14
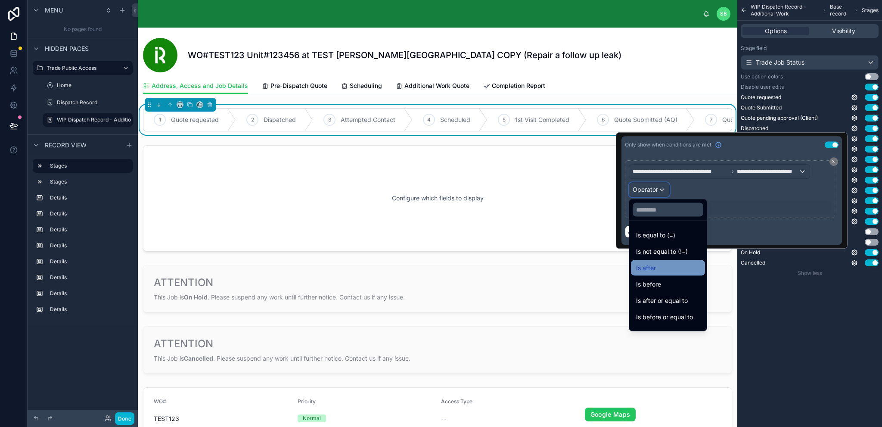
scroll to position [28, 0]
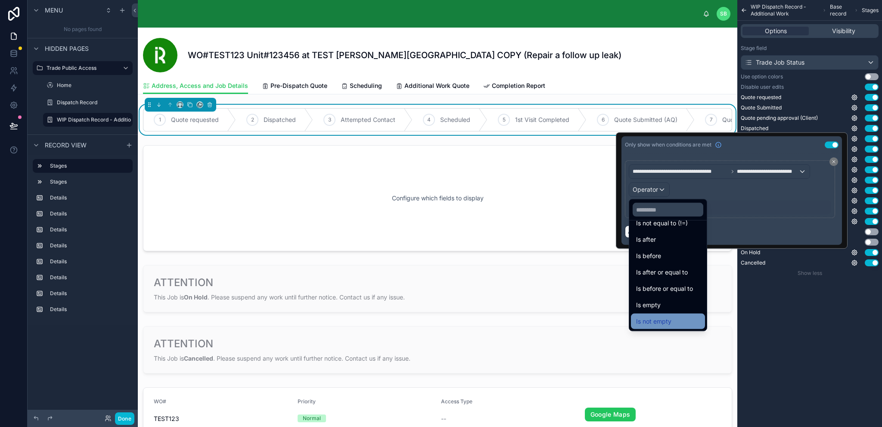
click at [676, 317] on div "Is not empty" at bounding box center [668, 321] width 64 height 10
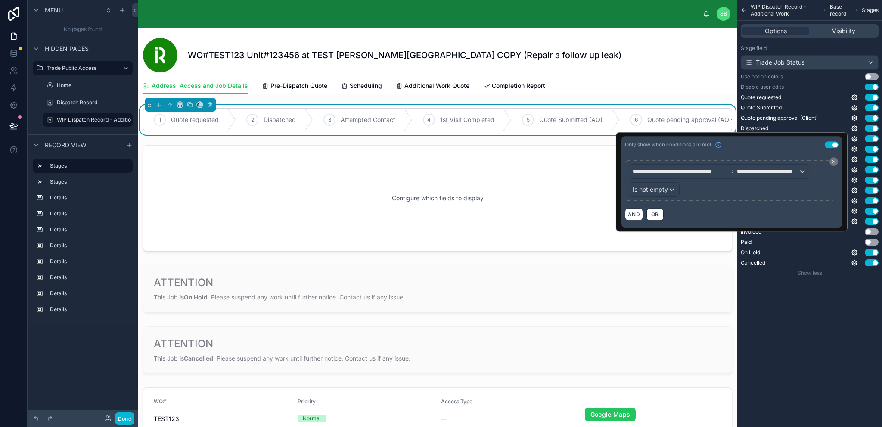
click at [803, 285] on div "WIP Dispatch Record - Additional Work Base record Stages Options Visibility Sta…" at bounding box center [810, 147] width 145 height 294
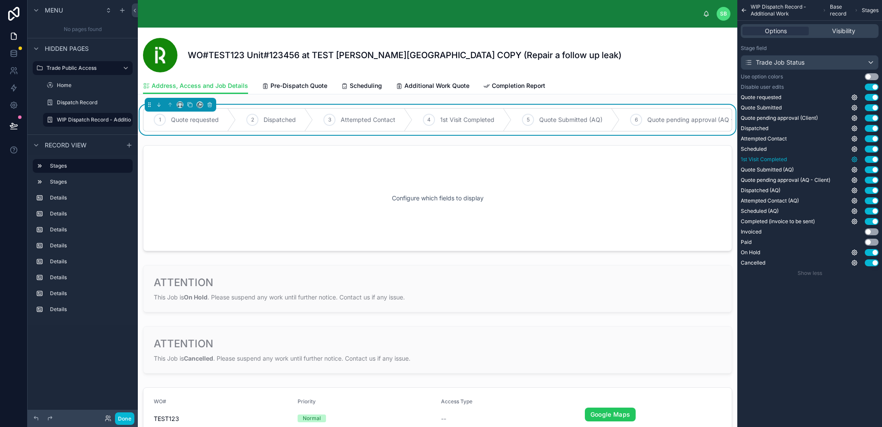
click at [856, 160] on icon "scrollable content" at bounding box center [855, 160] width 2 height 2
click at [832, 154] on button "Use setting" at bounding box center [832, 155] width 14 height 7
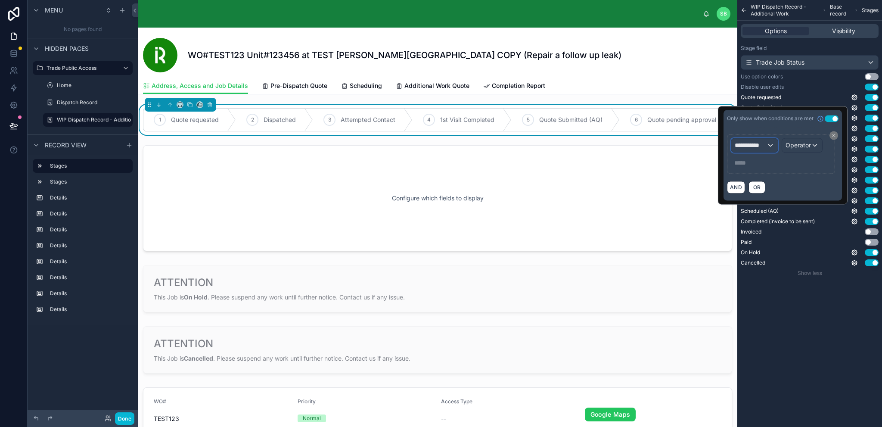
click at [760, 148] on span "**********" at bounding box center [751, 145] width 32 height 9
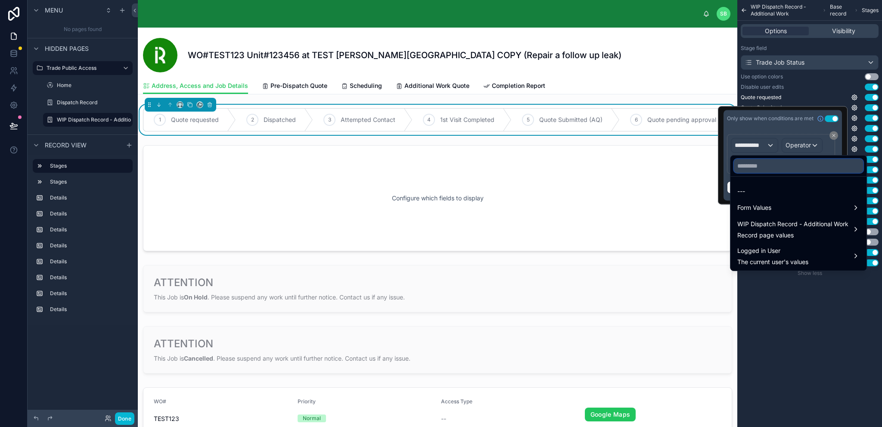
click at [767, 166] on input "text" at bounding box center [798, 166] width 129 height 14
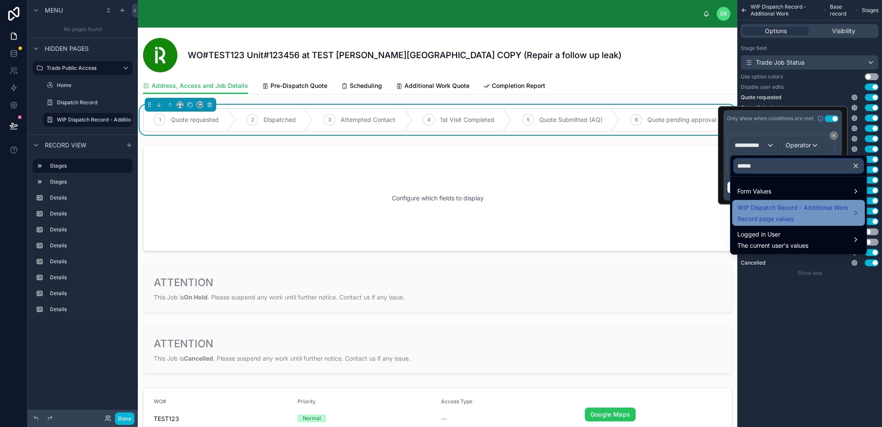
type input "******"
click at [820, 211] on span "WIP Dispatch Record - Additional Work" at bounding box center [793, 207] width 111 height 10
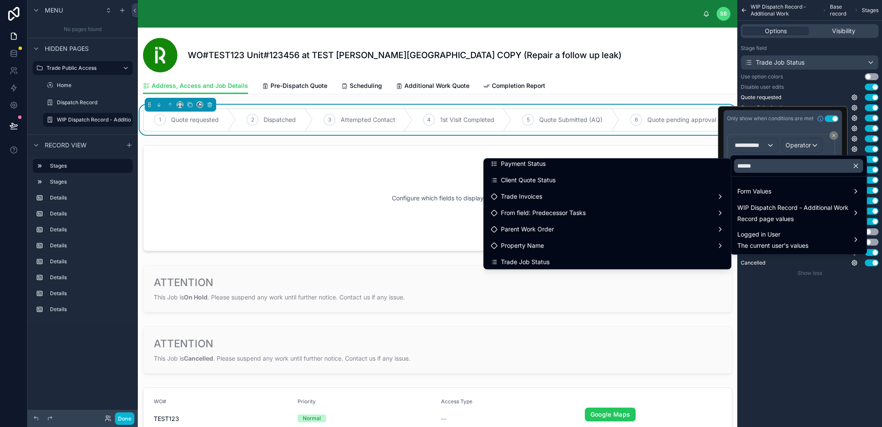
scroll to position [129, 0]
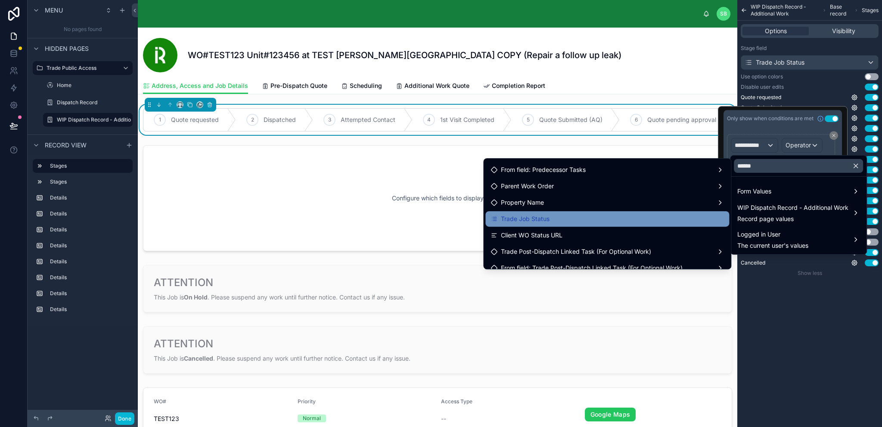
click at [592, 217] on div "Trade Job Status" at bounding box center [608, 219] width 234 height 10
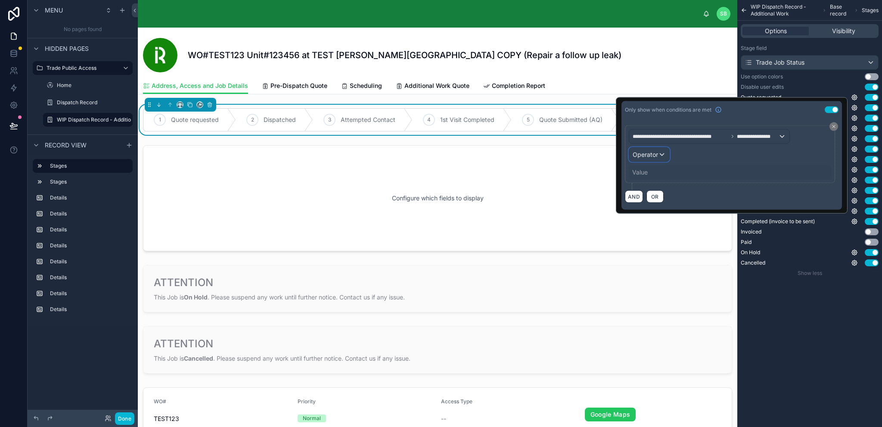
click at [656, 153] on span "Operator" at bounding box center [645, 154] width 25 height 7
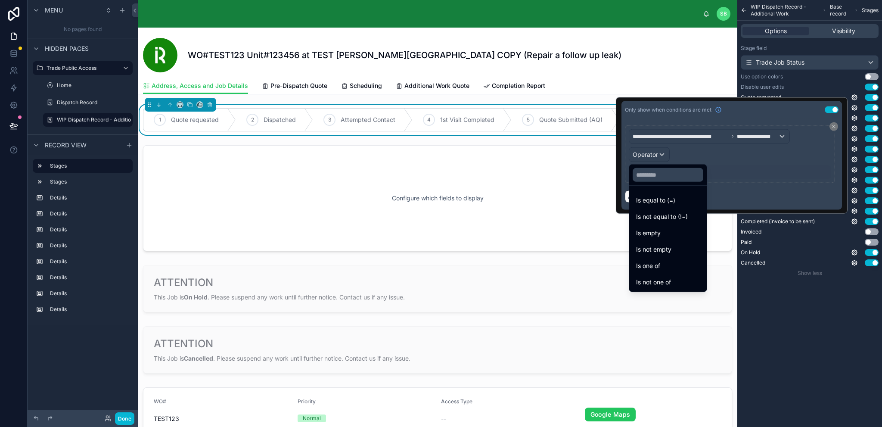
click at [734, 134] on div at bounding box center [732, 155] width 232 height 116
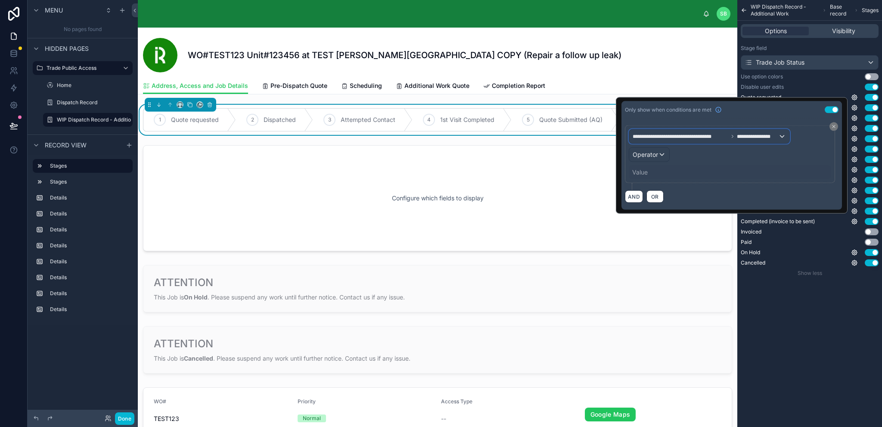
click at [745, 134] on span "**********" at bounding box center [758, 136] width 42 height 7
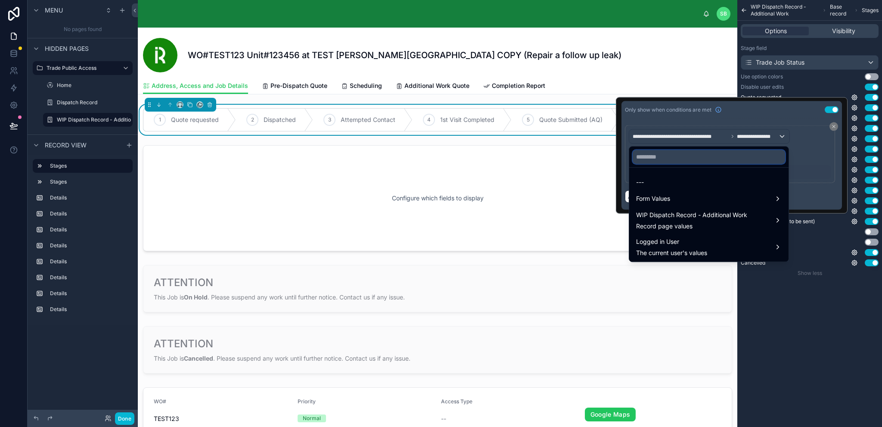
click at [698, 159] on input "text" at bounding box center [709, 157] width 153 height 14
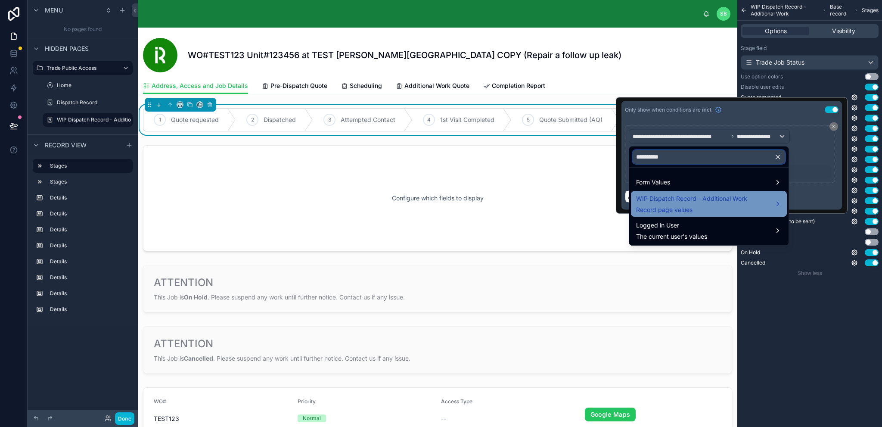
type input "**********"
click at [688, 200] on span "WIP Dispatch Record - Additional Work" at bounding box center [691, 198] width 111 height 10
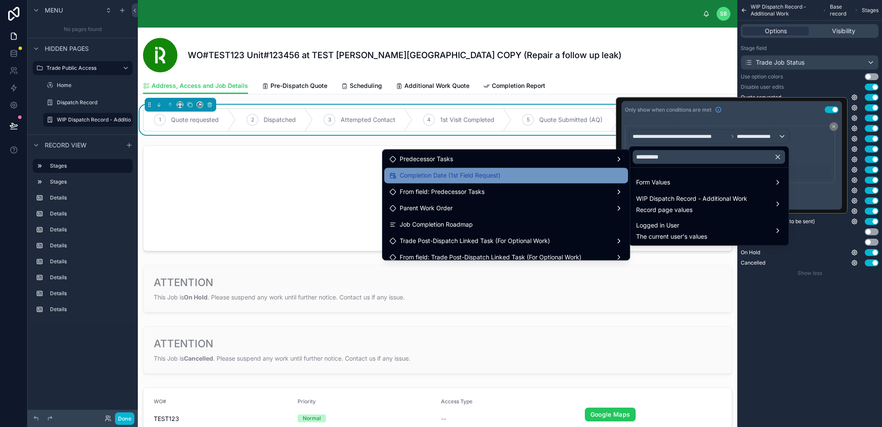
click at [496, 176] on span "Completion Date (1st Field Request)" at bounding box center [450, 175] width 101 height 10
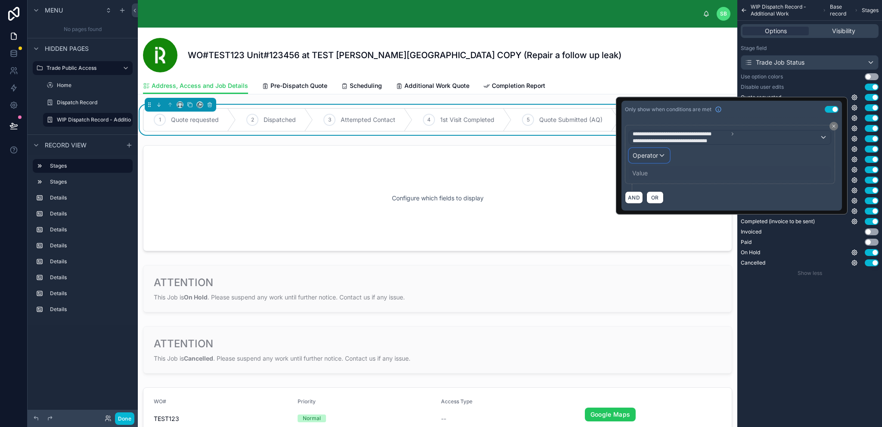
click at [662, 158] on div "Operator" at bounding box center [649, 156] width 40 height 14
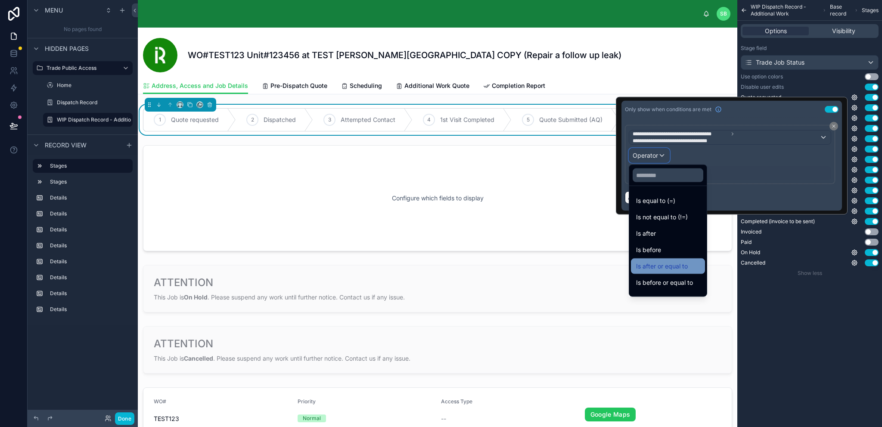
scroll to position [28, 0]
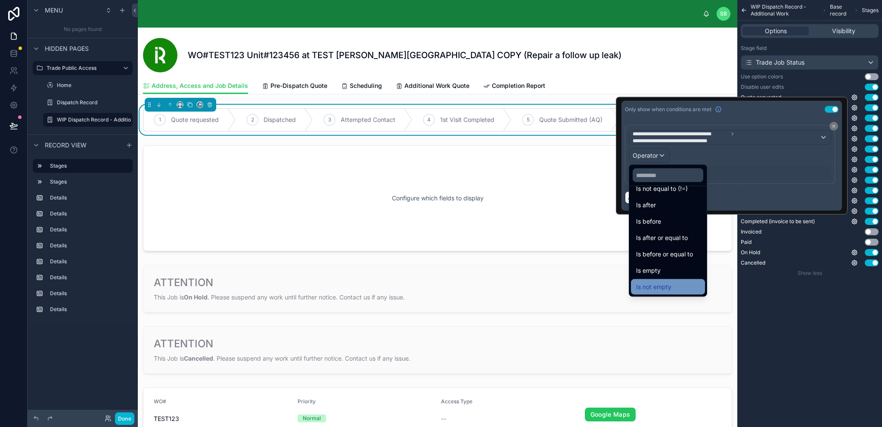
click at [678, 286] on div "Is not empty" at bounding box center [668, 287] width 64 height 10
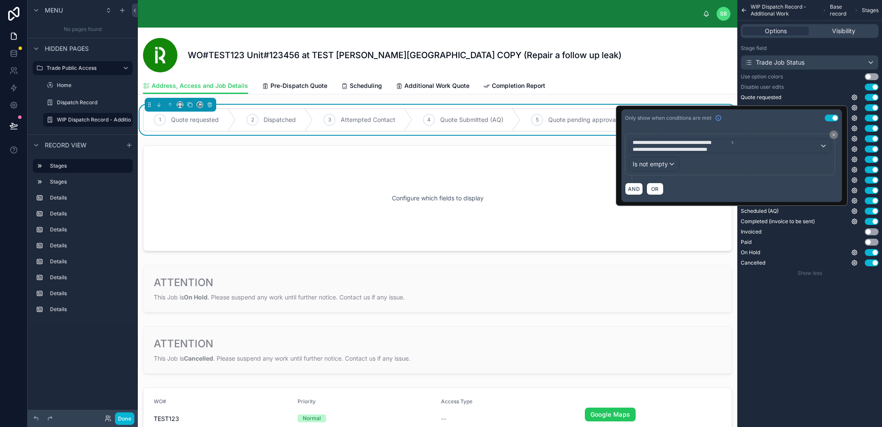
click at [788, 295] on div "WIP Dispatch Record - Additional Work Base record Stages Options Visibility Sta…" at bounding box center [810, 213] width 145 height 427
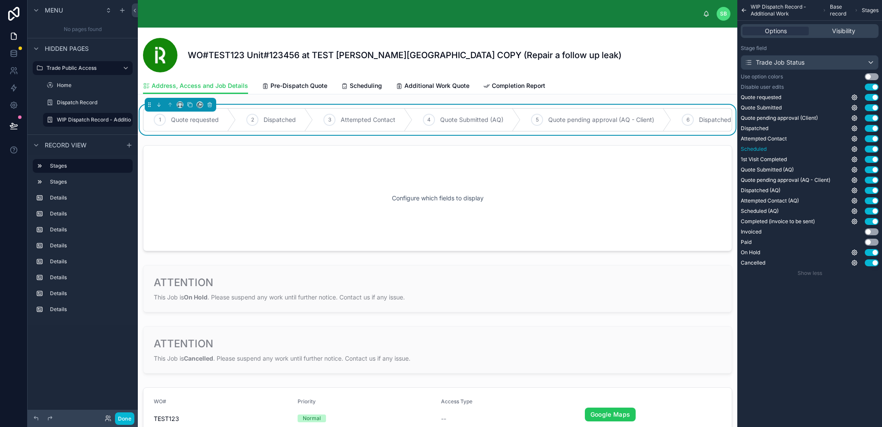
click at [871, 146] on button "Use setting" at bounding box center [872, 149] width 14 height 7
click at [874, 149] on button "Use setting" at bounding box center [872, 149] width 14 height 7
click at [854, 170] on icon "scrollable content" at bounding box center [854, 169] width 7 height 7
click at [835, 165] on button "Use setting" at bounding box center [832, 165] width 14 height 7
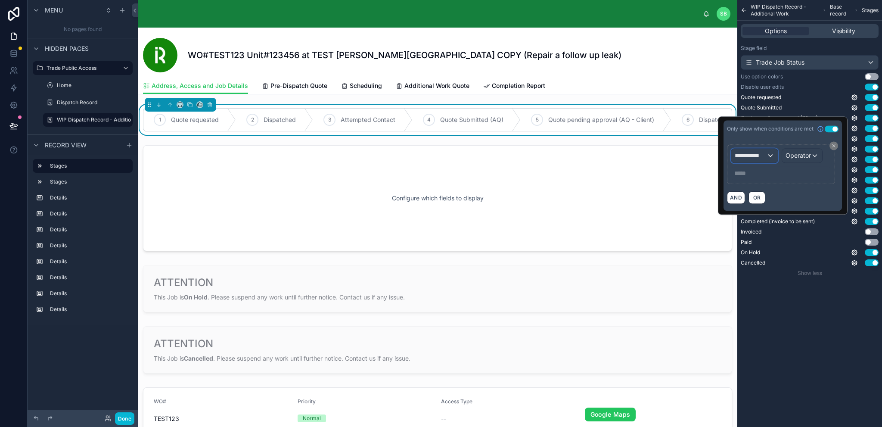
click at [739, 159] on span "**********" at bounding box center [751, 155] width 32 height 9
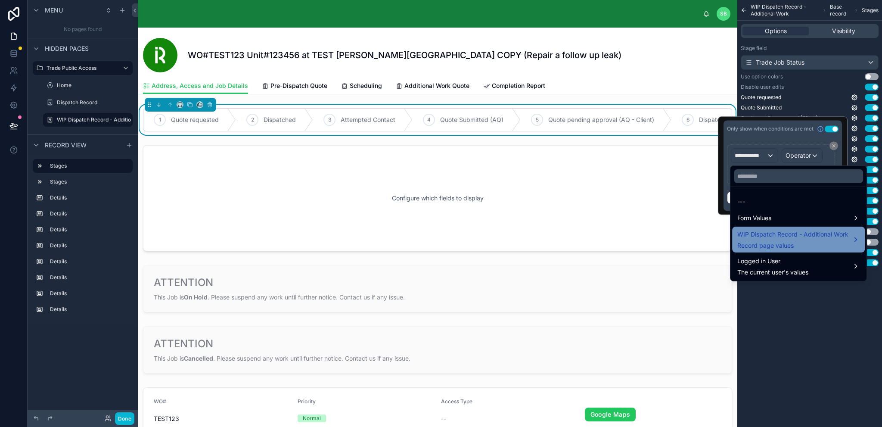
click at [773, 234] on span "WIP Dispatch Record - Additional Work" at bounding box center [793, 234] width 111 height 10
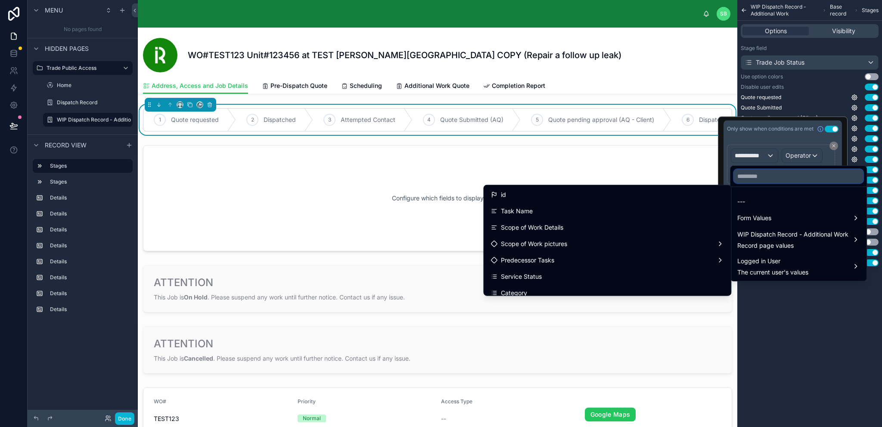
click at [784, 176] on input "text" at bounding box center [798, 176] width 129 height 14
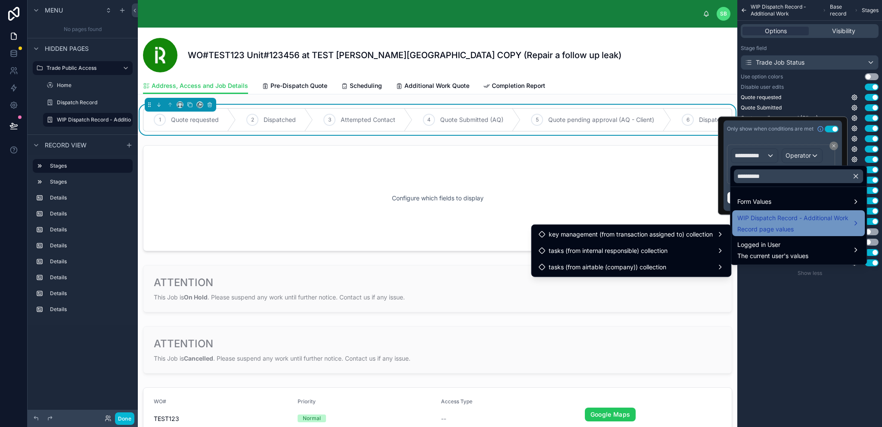
click at [769, 224] on div "WIP Dispatch Record - Additional Work Record page values" at bounding box center [793, 223] width 111 height 21
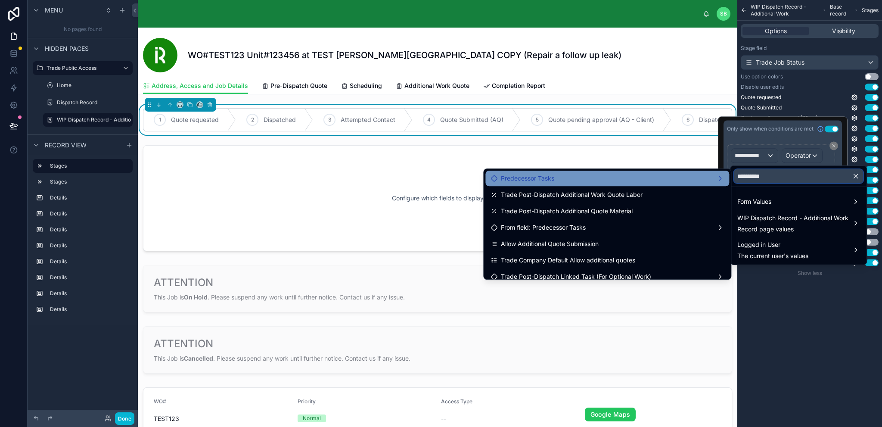
drag, startPoint x: 775, startPoint y: 174, endPoint x: 720, endPoint y: 183, distance: 55.8
click at [720, 182] on div "**********" at bounding box center [441, 213] width 882 height 427
type input "*"
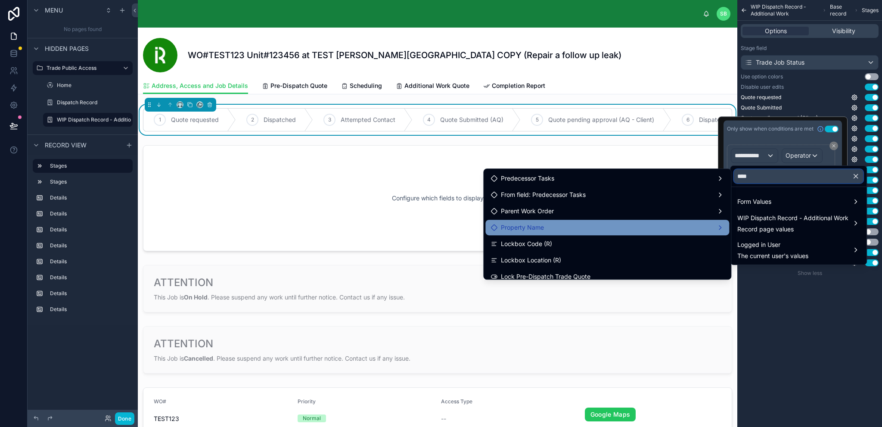
scroll to position [43, 0]
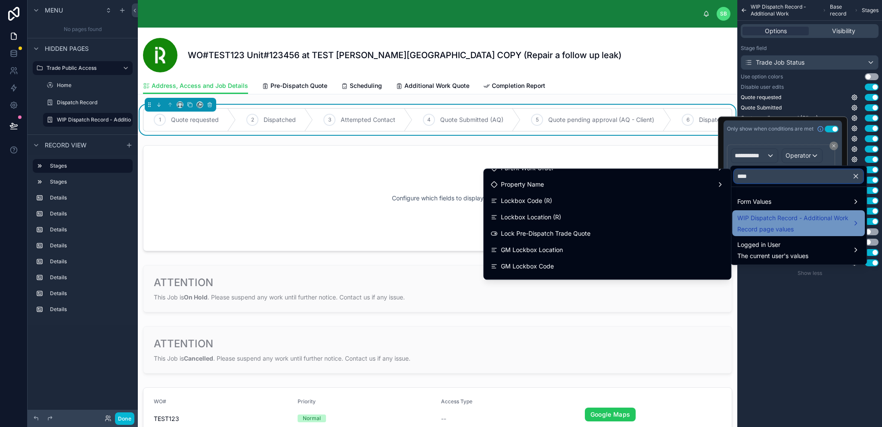
type input "****"
click at [755, 220] on span "WIP Dispatch Record - Additional Work" at bounding box center [793, 218] width 111 height 10
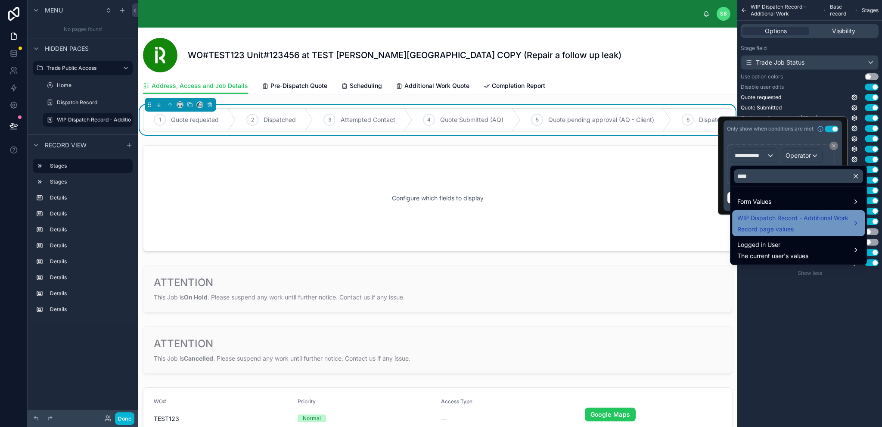
click at [770, 224] on div "WIP Dispatch Record - Additional Work Record page values" at bounding box center [793, 223] width 111 height 21
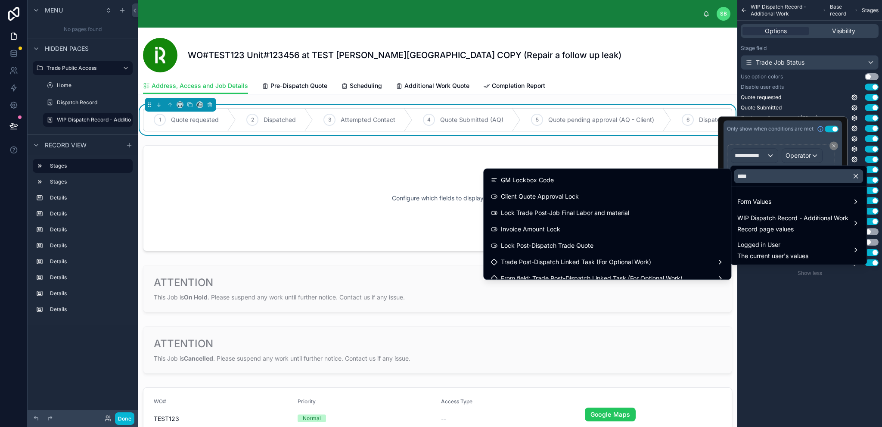
scroll to position [172, 0]
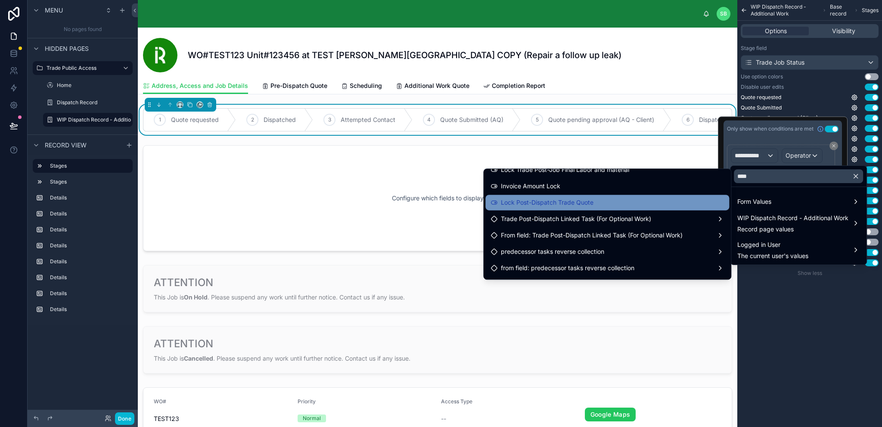
click at [659, 203] on div "Lock Post-Dispatch Trade Quote" at bounding box center [608, 202] width 234 height 10
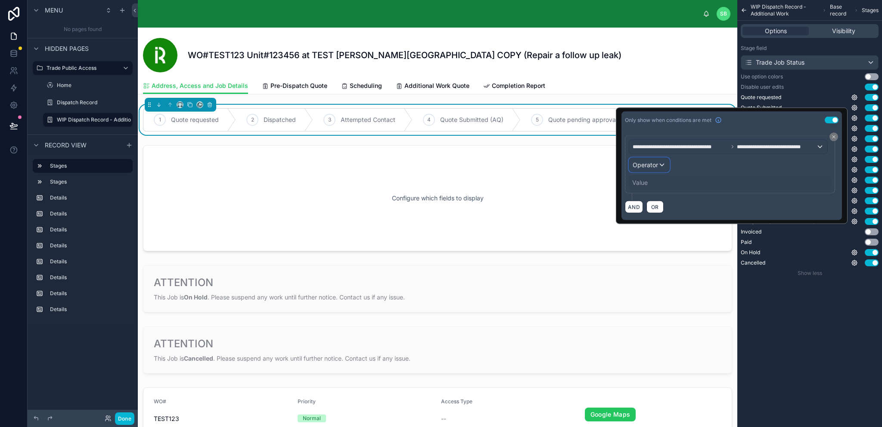
click at [646, 161] on span "Operator" at bounding box center [645, 164] width 25 height 7
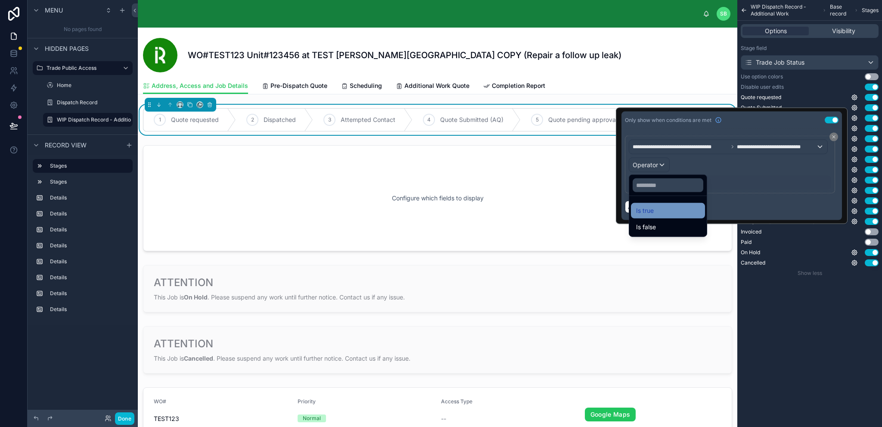
click at [656, 208] on div "Is true" at bounding box center [668, 211] width 64 height 10
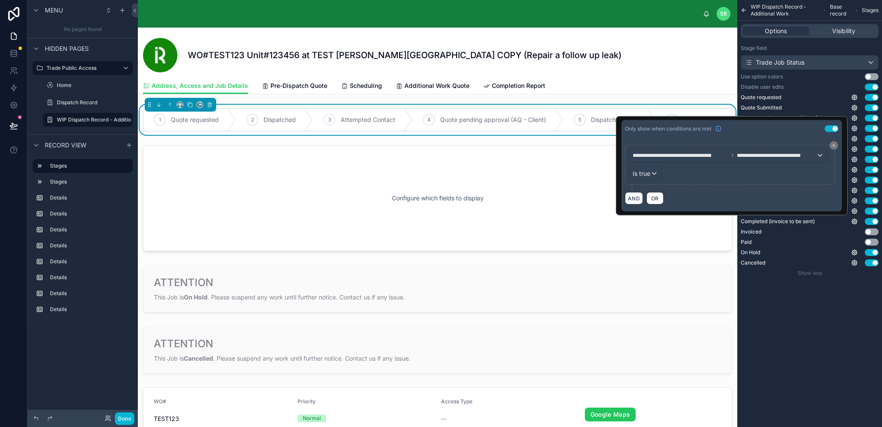
click at [804, 310] on div "WIP Dispatch Record - Additional Work Base record Stages Options Visibility Sta…" at bounding box center [810, 213] width 145 height 427
